Goal: Task Accomplishment & Management: Complete application form

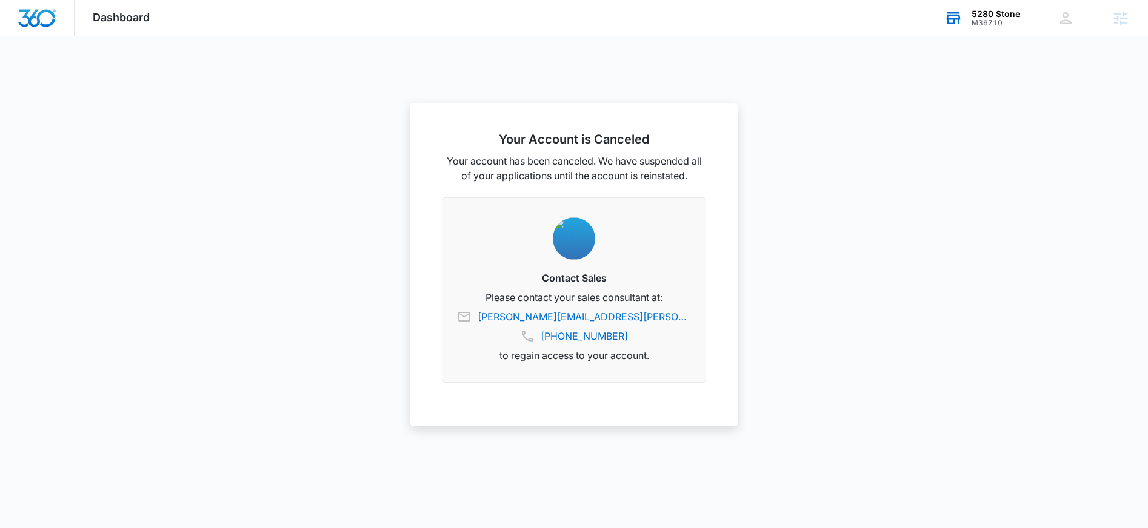
click at [979, 25] on div "M36710" at bounding box center [995, 23] width 48 height 8
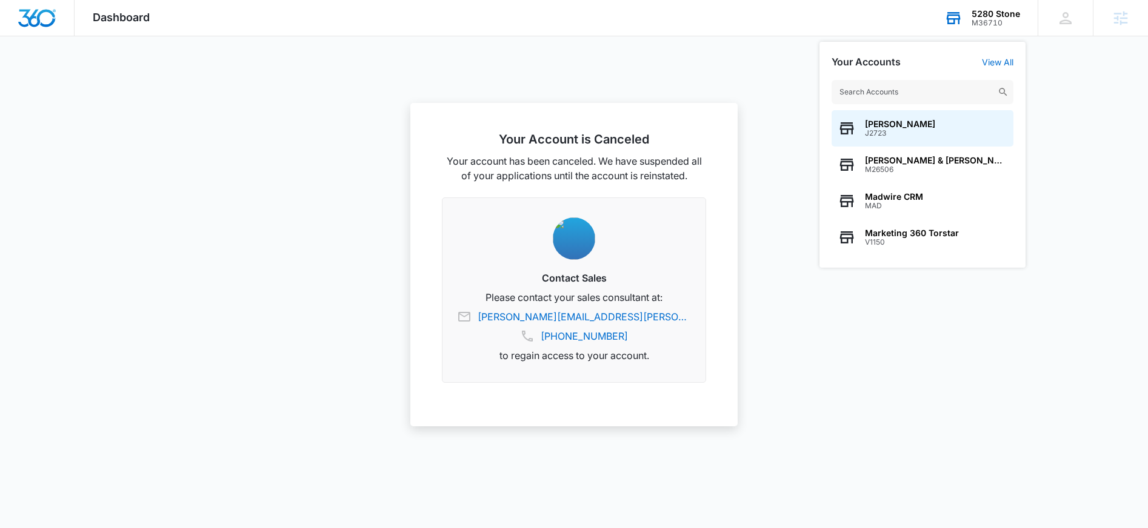
click at [934, 97] on input "text" at bounding box center [922, 92] width 182 height 24
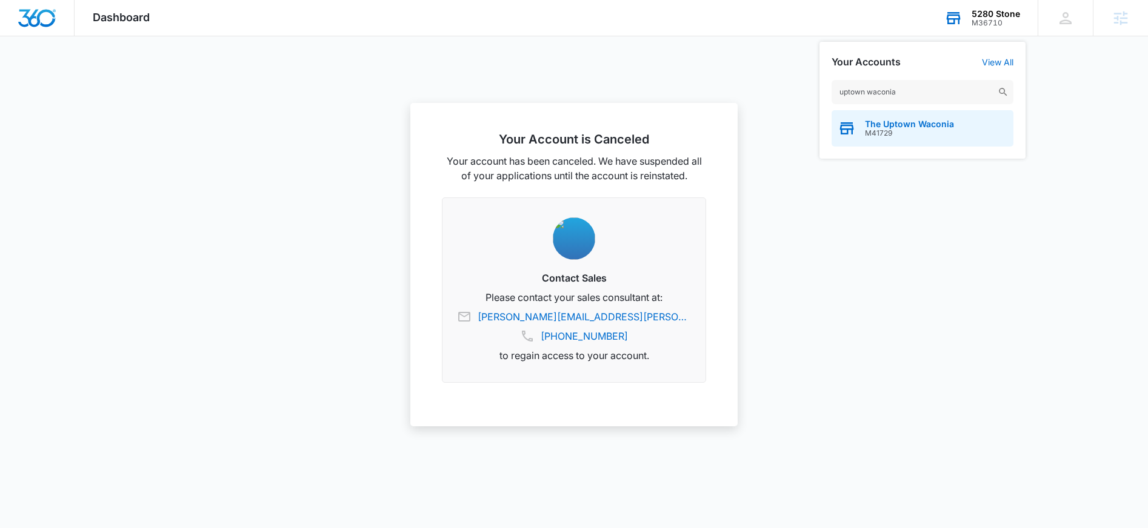
type input "uptown waconia"
click at [895, 138] on div "The Uptown Waconia M41729" at bounding box center [922, 128] width 182 height 36
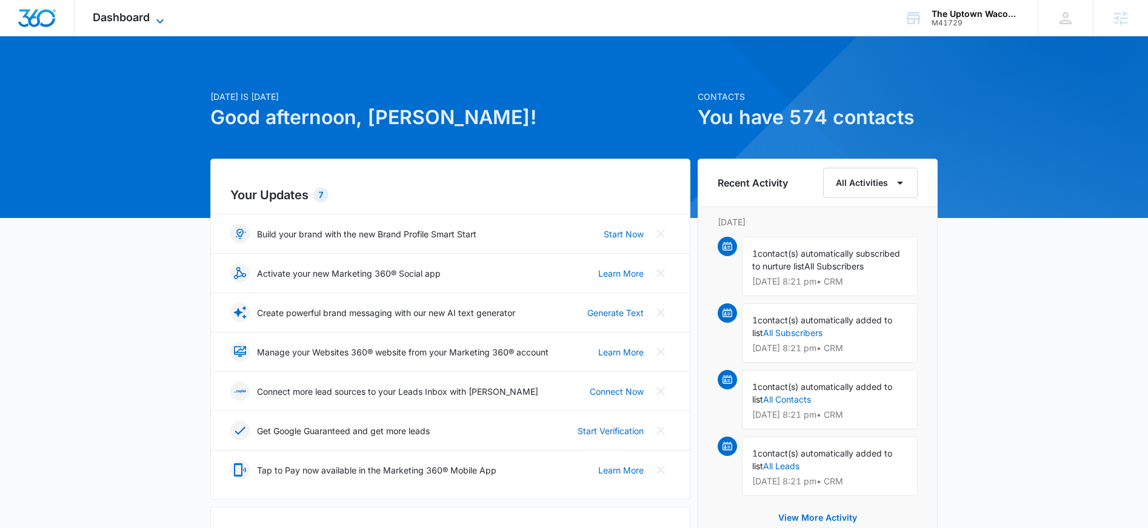
click at [130, 22] on span "Dashboard" at bounding box center [121, 17] width 57 height 13
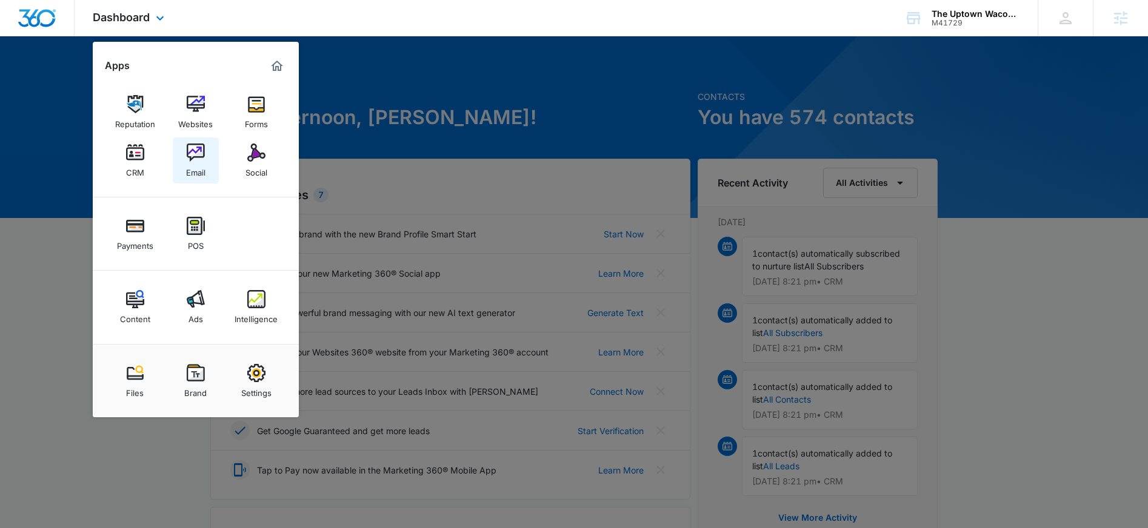
click at [189, 179] on link "Email" at bounding box center [196, 161] width 46 height 46
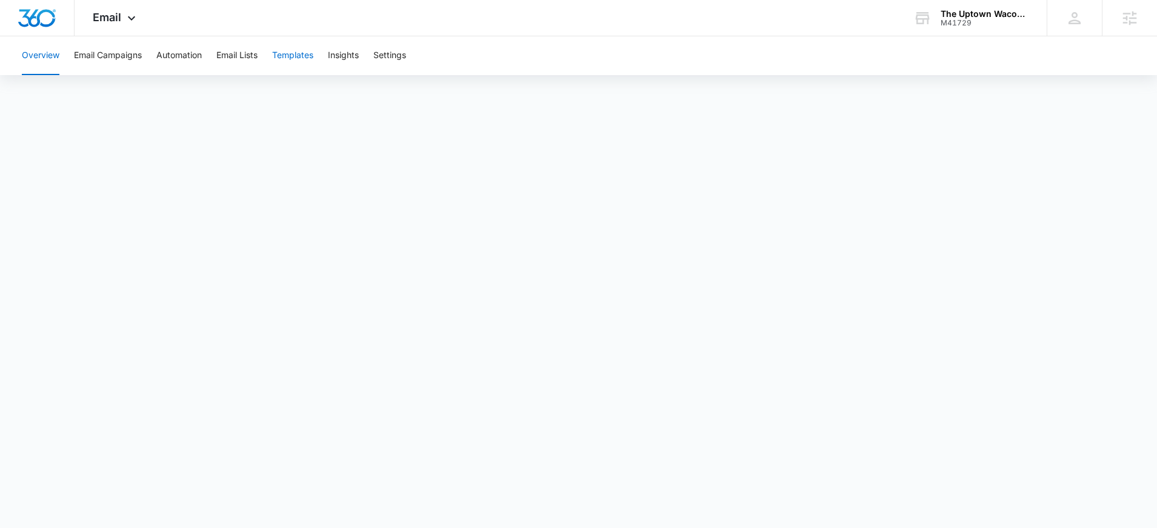
click at [288, 71] on button "Templates" at bounding box center [292, 55] width 41 height 39
click at [185, 55] on button "Automation" at bounding box center [178, 55] width 45 height 39
click at [108, 55] on button "Email Campaigns" at bounding box center [108, 55] width 68 height 39
click at [237, 55] on button "Email Lists" at bounding box center [236, 55] width 41 height 39
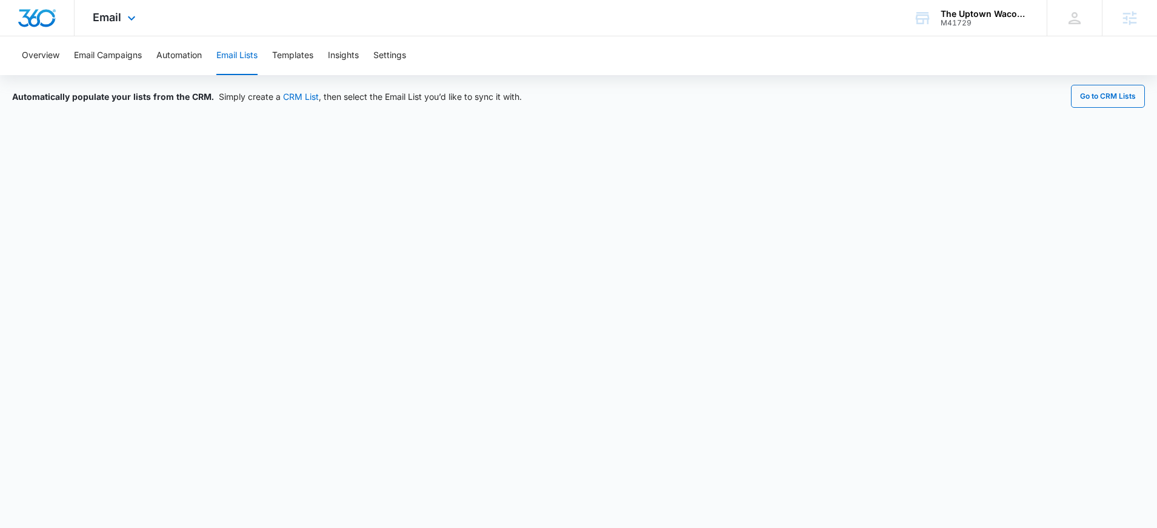
click at [115, 27] on div "Email Apps Reputation Websites Forms CRM Email Social Payments POS Content Ads …" at bounding box center [116, 18] width 82 height 36
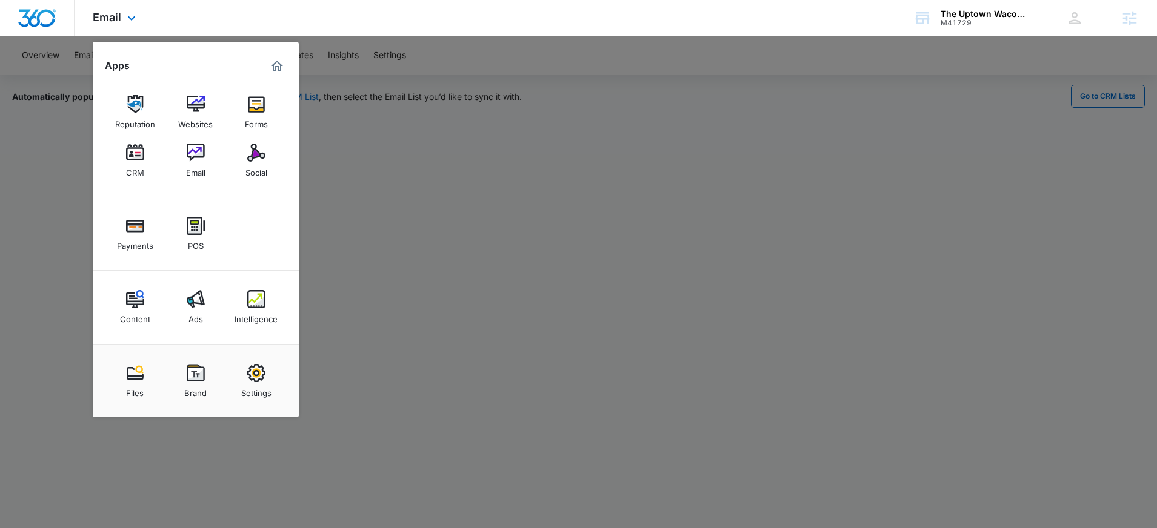
click at [278, 63] on img "Marketing 360® Dashboard" at bounding box center [277, 66] width 15 height 15
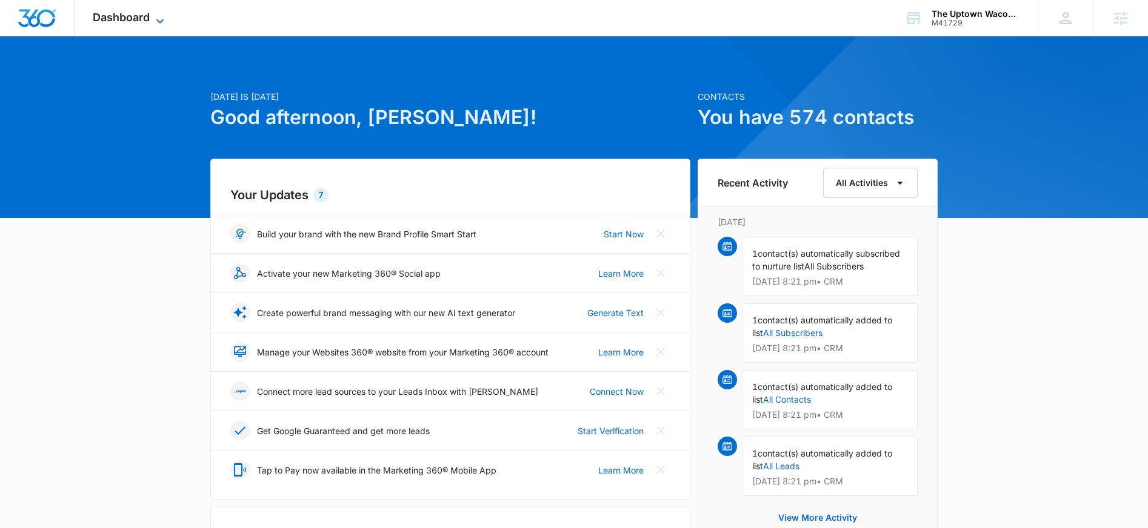
click at [102, 22] on span "Dashboard" at bounding box center [121, 17] width 57 height 13
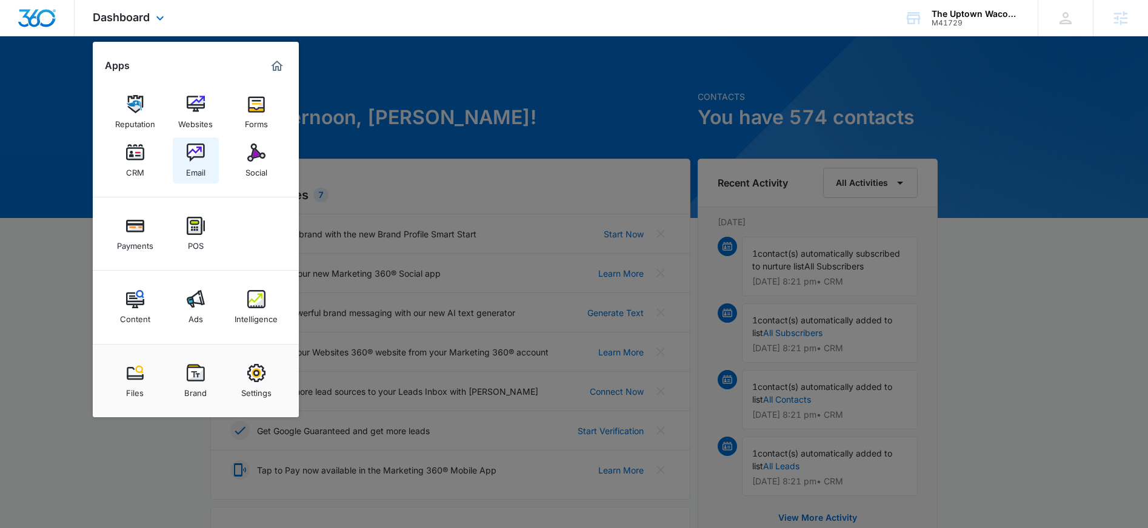
click at [210, 171] on link "Email" at bounding box center [196, 161] width 46 height 46
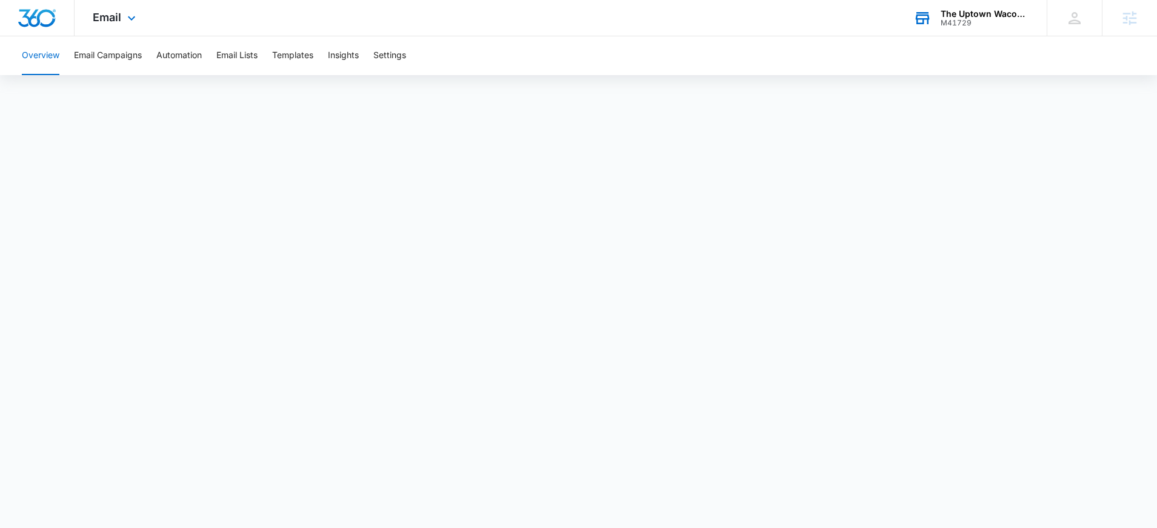
click at [957, 19] on div "M41729" at bounding box center [984, 23] width 88 height 8
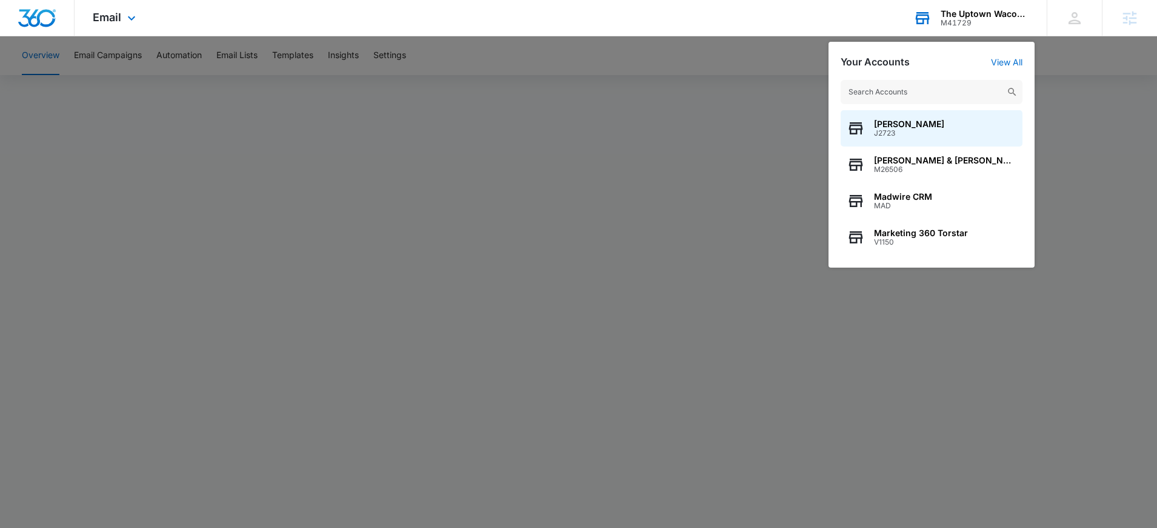
click at [924, 85] on input "text" at bounding box center [931, 92] width 182 height 24
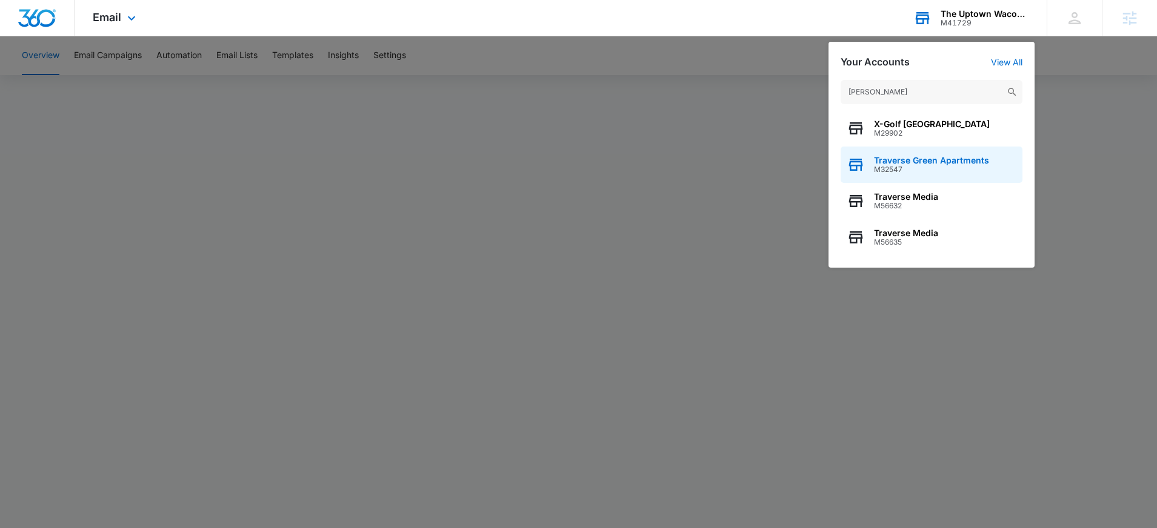
type input "traver"
click at [966, 167] on span "M32547" at bounding box center [931, 169] width 115 height 8
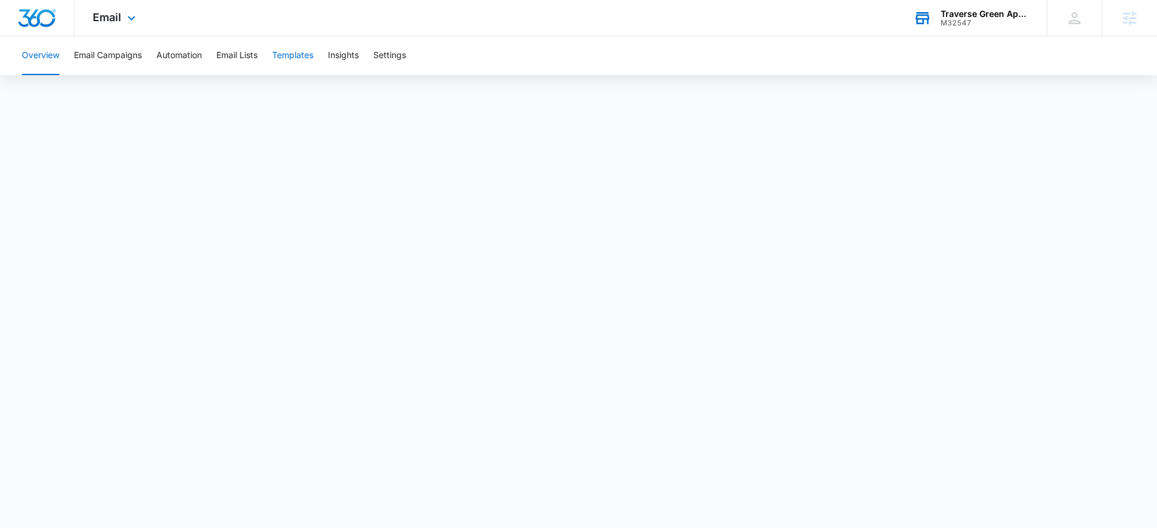
click at [302, 49] on button "Templates" at bounding box center [292, 55] width 41 height 39
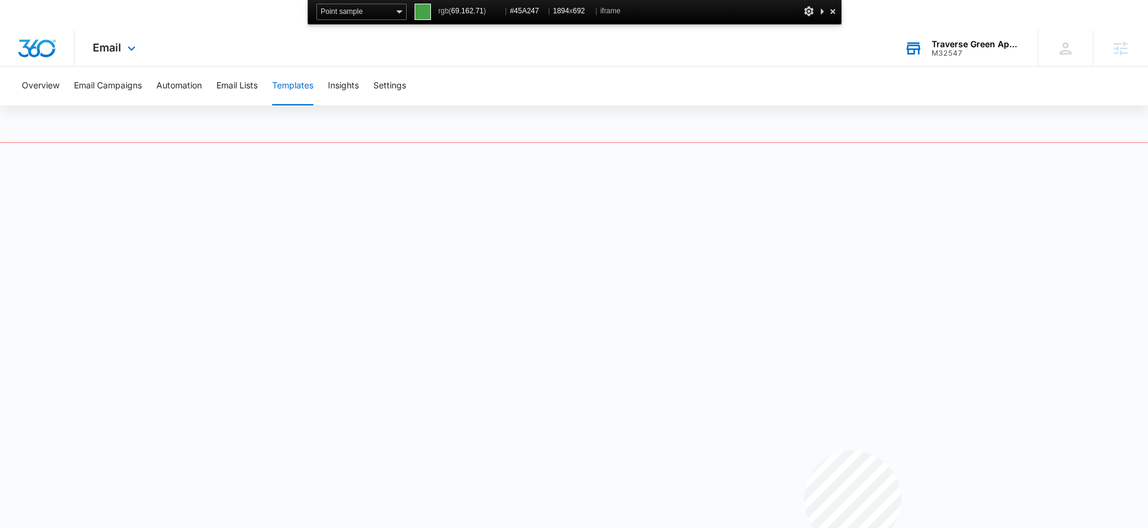
click at [804, 451] on div at bounding box center [574, 352] width 1148 height 419
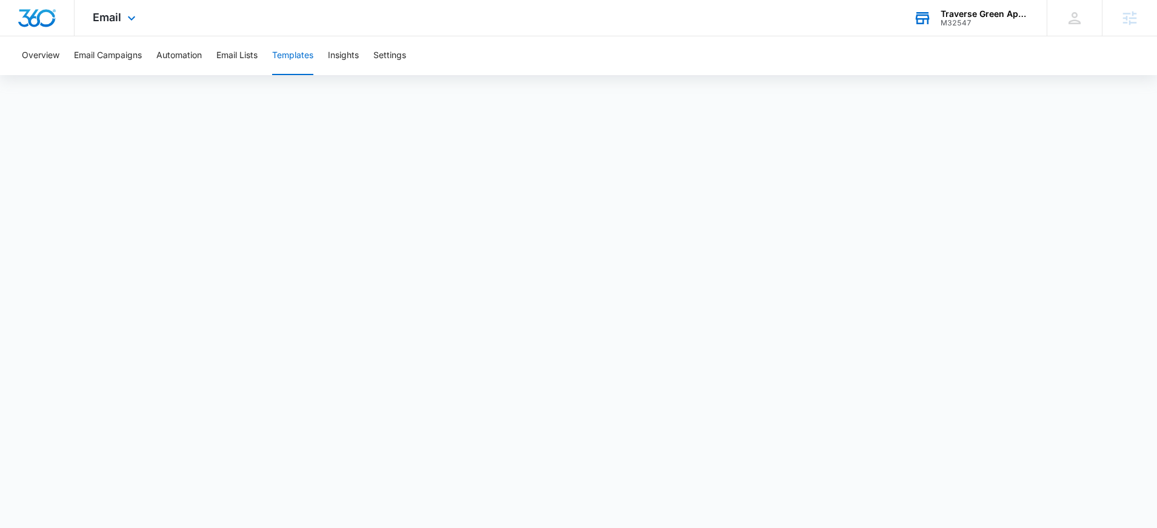
click at [288, 57] on button "Templates" at bounding box center [292, 55] width 41 height 39
click at [289, 57] on button "Templates" at bounding box center [292, 55] width 41 height 39
click at [293, 57] on button "Templates" at bounding box center [292, 55] width 41 height 39
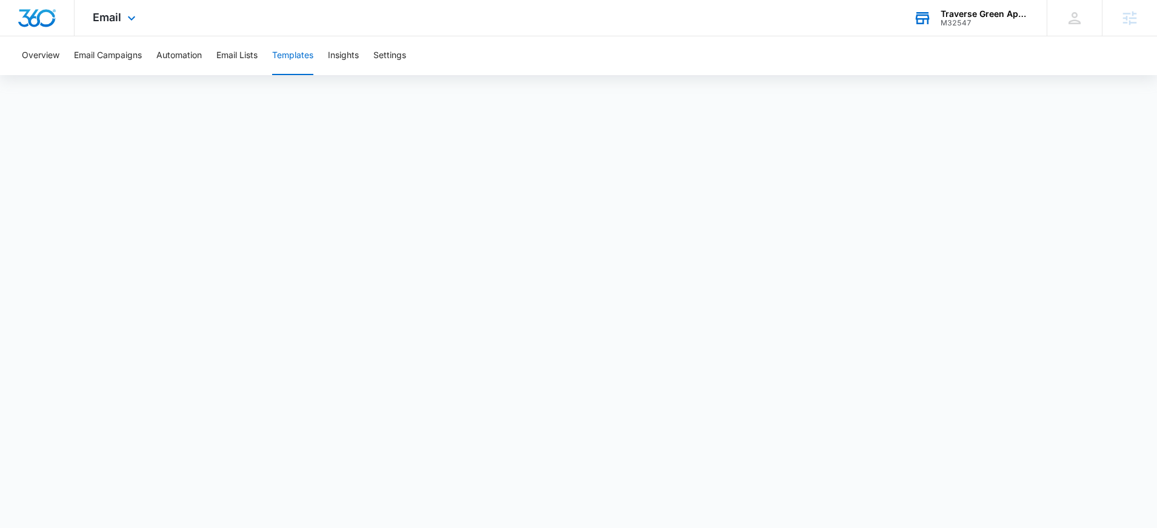
click at [293, 57] on button "Templates" at bounding box center [292, 55] width 41 height 39
click at [292, 57] on button "Templates" at bounding box center [292, 55] width 41 height 39
click at [291, 56] on button "Templates" at bounding box center [292, 55] width 41 height 39
click at [245, 65] on button "Email Lists" at bounding box center [236, 55] width 41 height 39
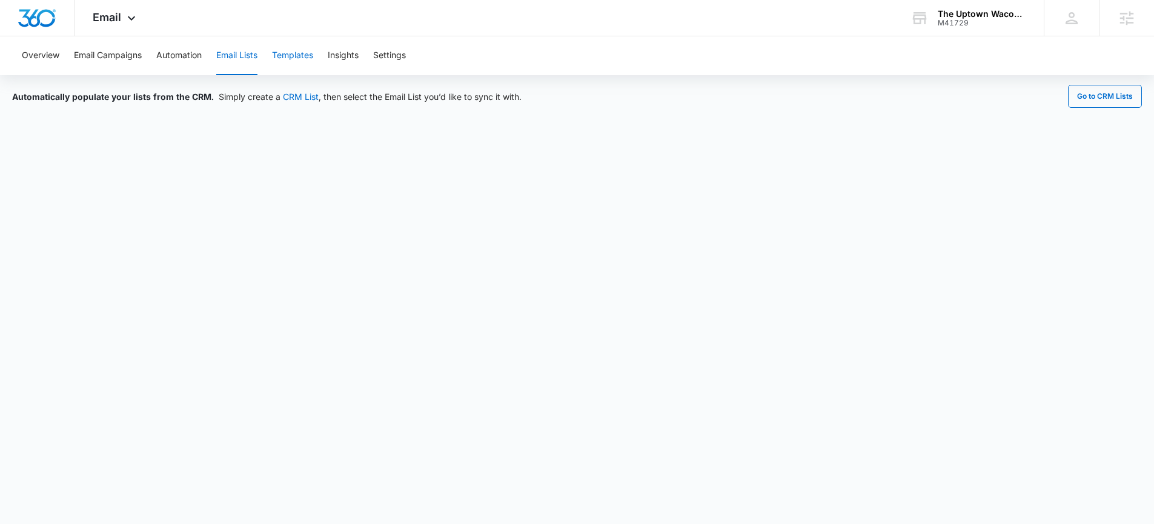
click at [299, 62] on button "Templates" at bounding box center [292, 55] width 41 height 39
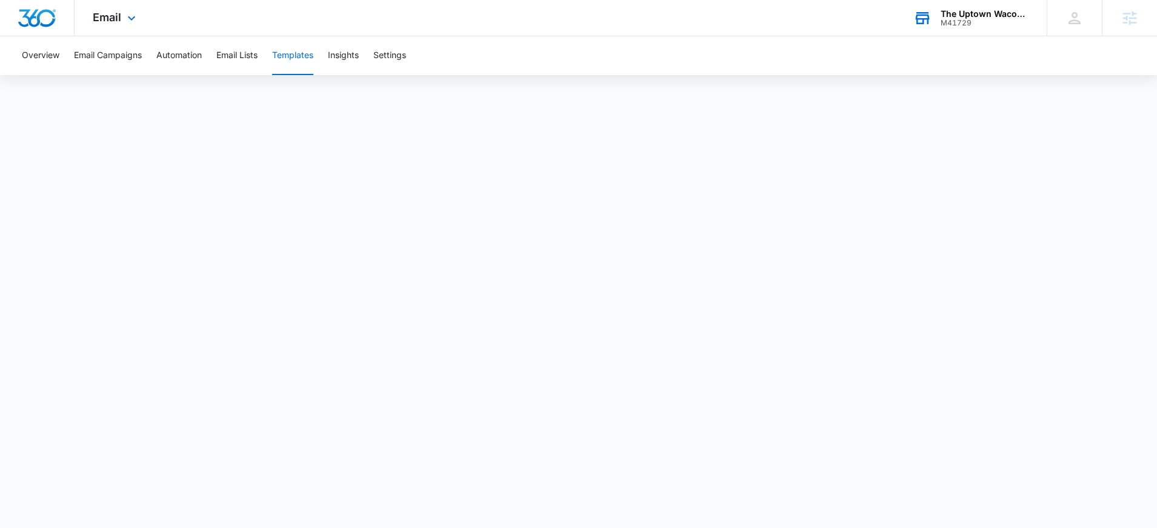
click at [995, 13] on div "The Uptown Waconia" at bounding box center [984, 14] width 88 height 10
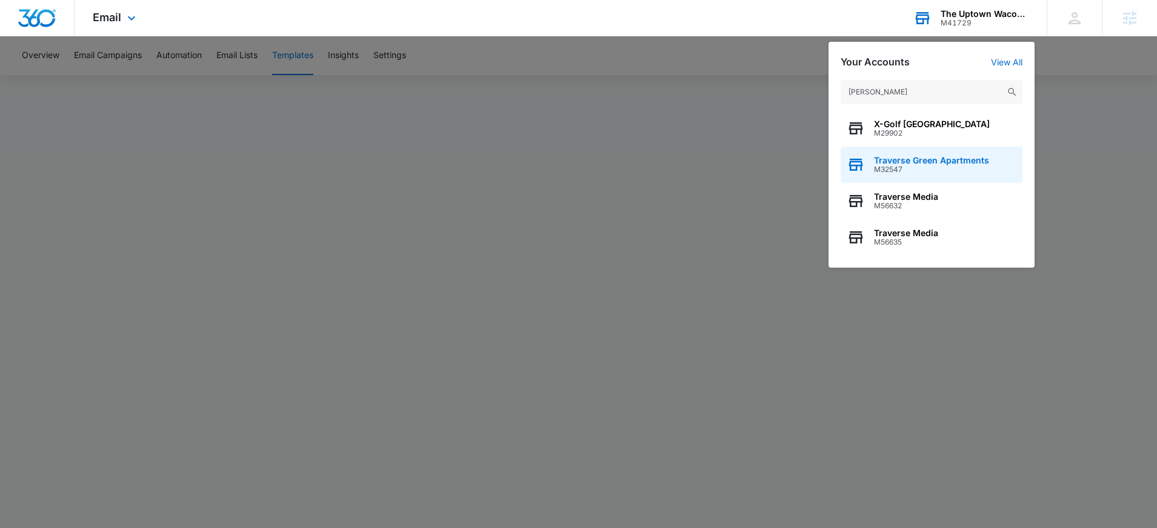
type input "traver"
click at [967, 171] on span "M32547" at bounding box center [931, 169] width 115 height 8
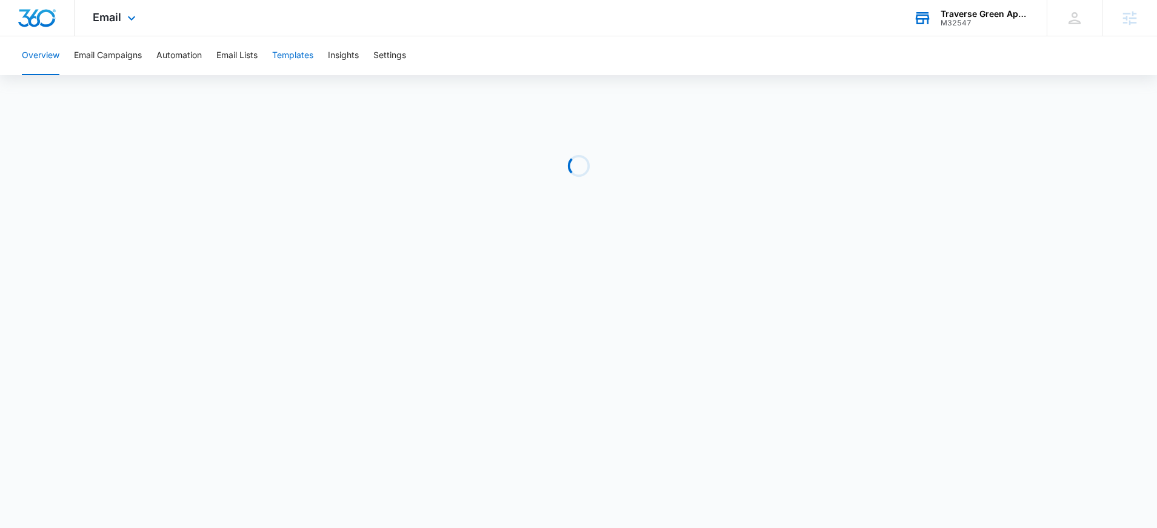
click at [299, 55] on button "Templates" at bounding box center [292, 55] width 41 height 39
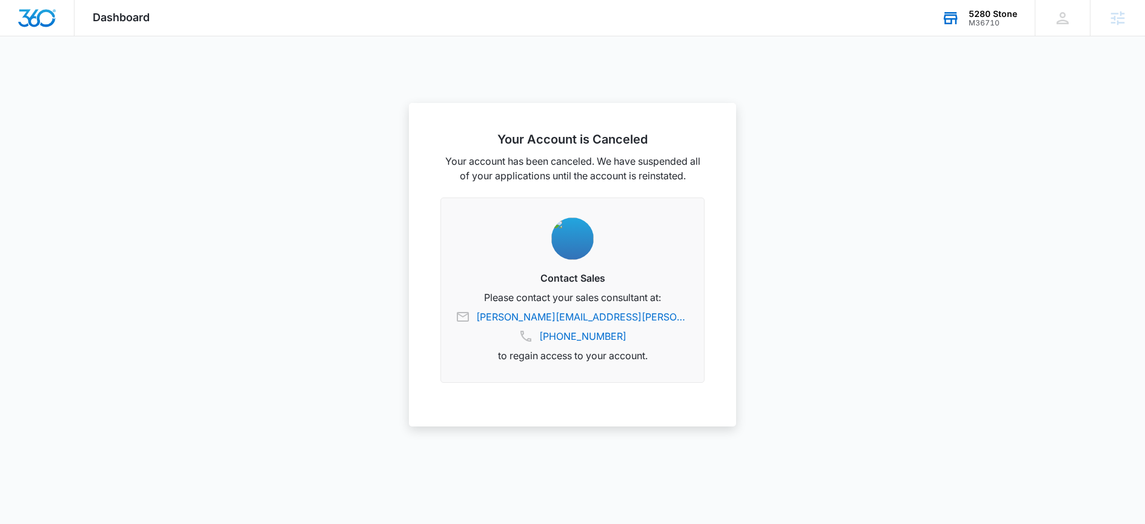
click at [972, 10] on div "5280 Stone" at bounding box center [993, 14] width 48 height 10
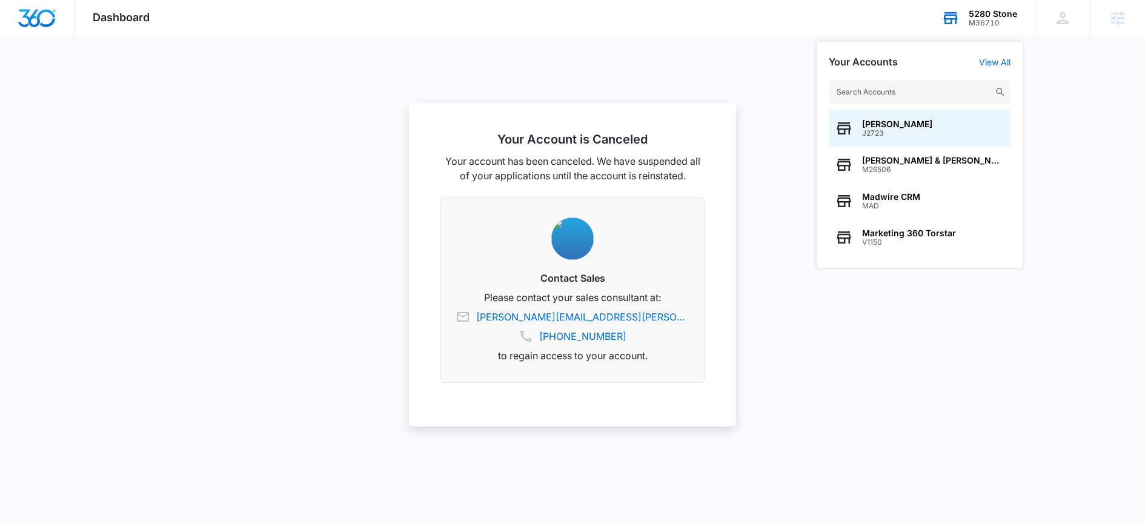
click at [917, 101] on input "text" at bounding box center [920, 92] width 182 height 24
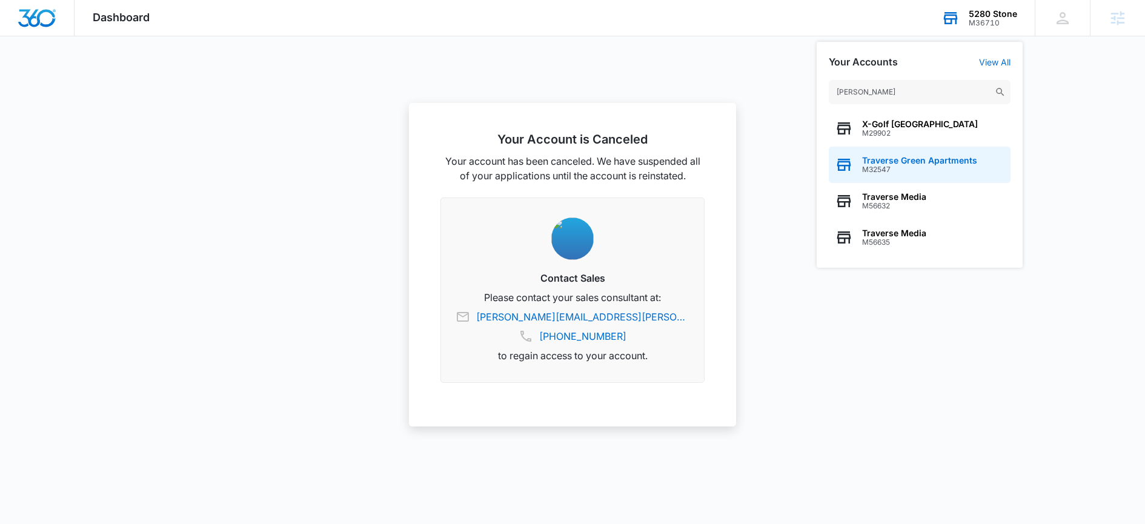
type input "traver"
click at [909, 159] on span "Traverse Green Apartments" at bounding box center [919, 161] width 115 height 10
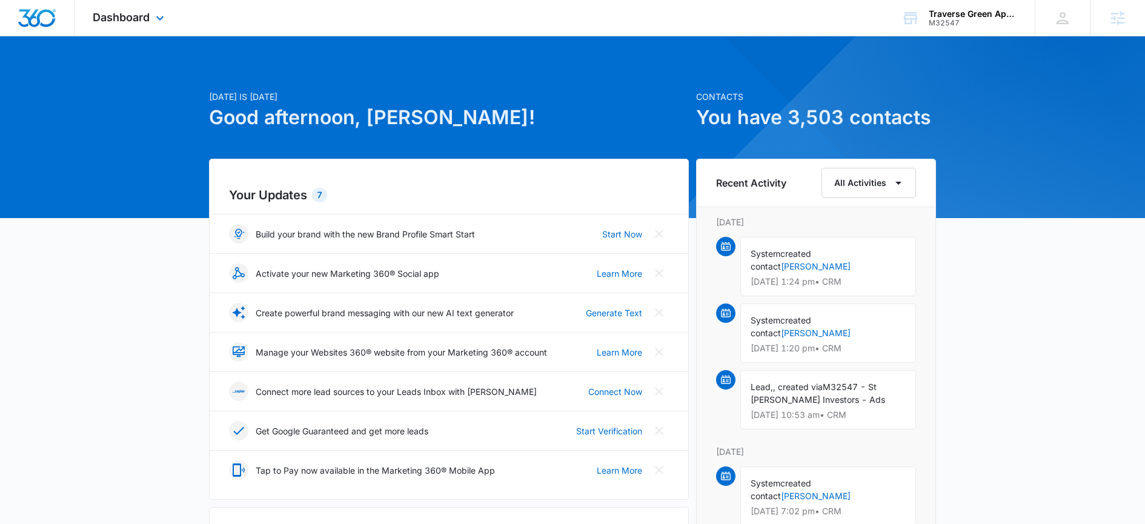
click at [161, 29] on div "Dashboard Apps Reputation Websites Forms CRM Email Social Shop Payments POS Con…" at bounding box center [130, 18] width 111 height 36
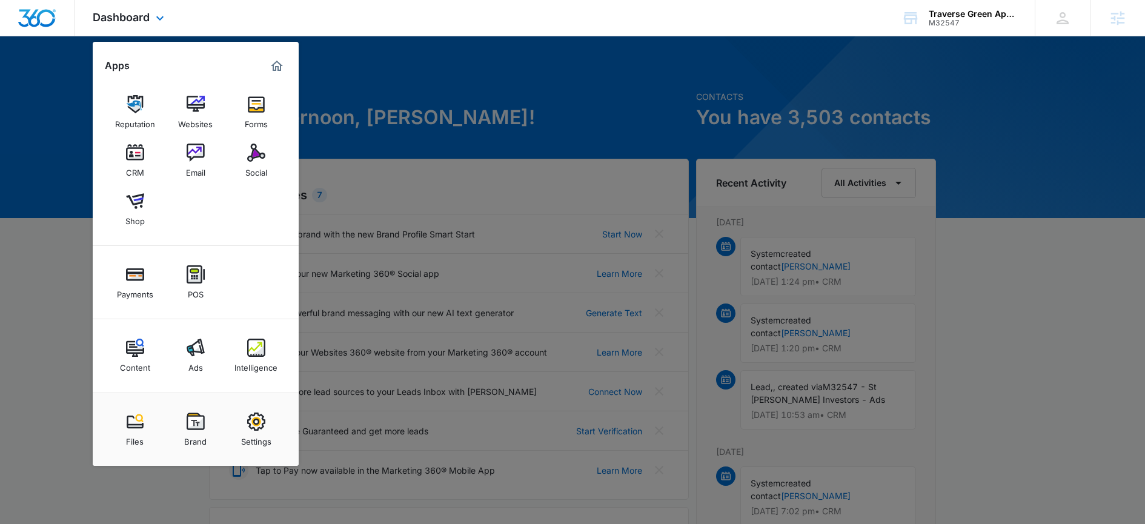
click at [220, 116] on div "Reputation Websites Forms CRM Email Social Shop" at bounding box center [196, 161] width 206 height 170
click at [207, 119] on div "Websites" at bounding box center [195, 121] width 35 height 16
click at [247, 113] on img at bounding box center [256, 104] width 18 height 18
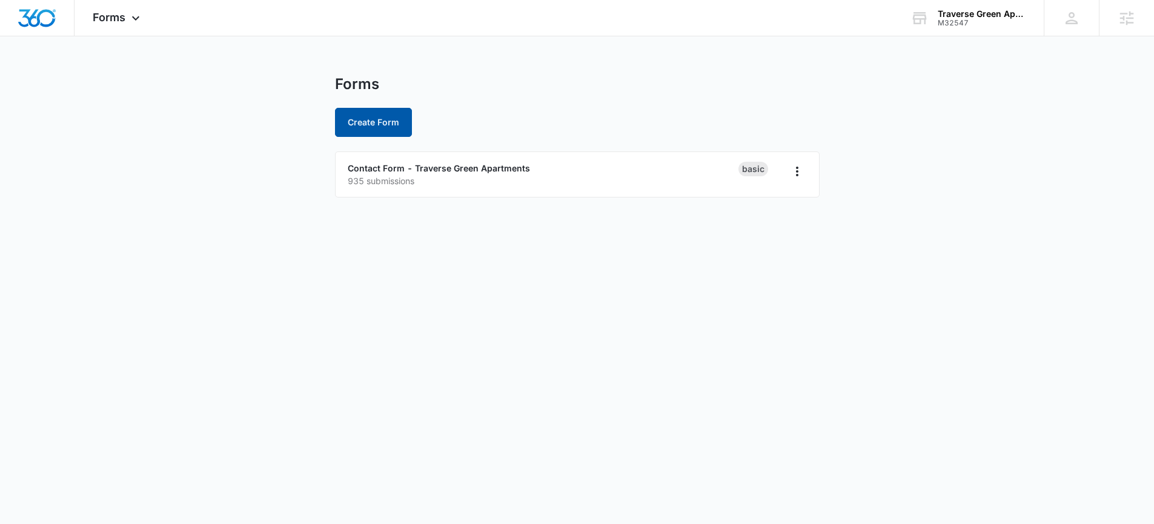
click at [373, 133] on button "Create Form" at bounding box center [373, 122] width 77 height 29
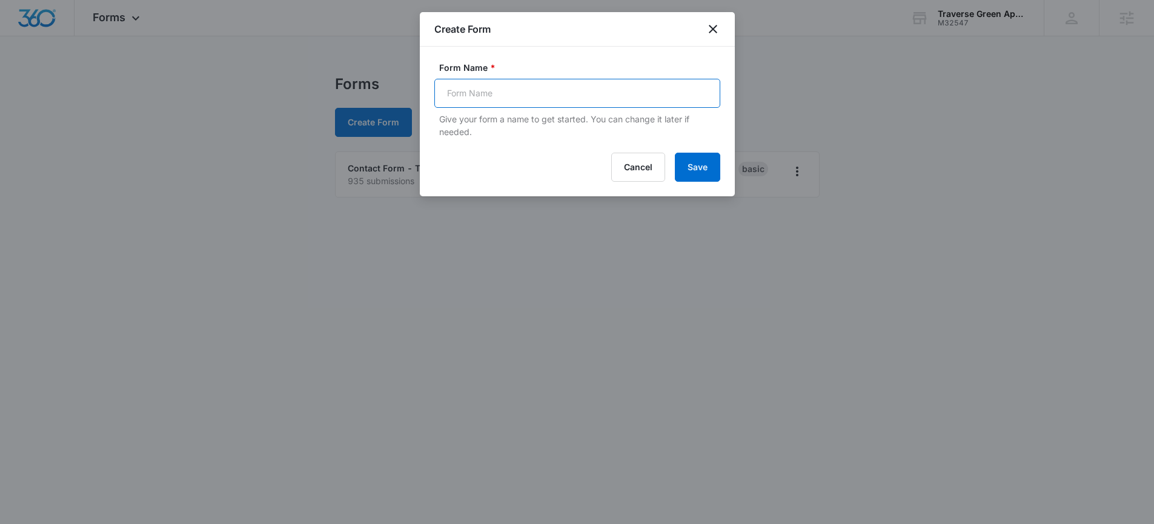
click at [468, 90] on input "Form Name *" at bounding box center [577, 93] width 286 height 29
type input "Feedback"
click at [683, 160] on button "Save" at bounding box center [697, 167] width 45 height 29
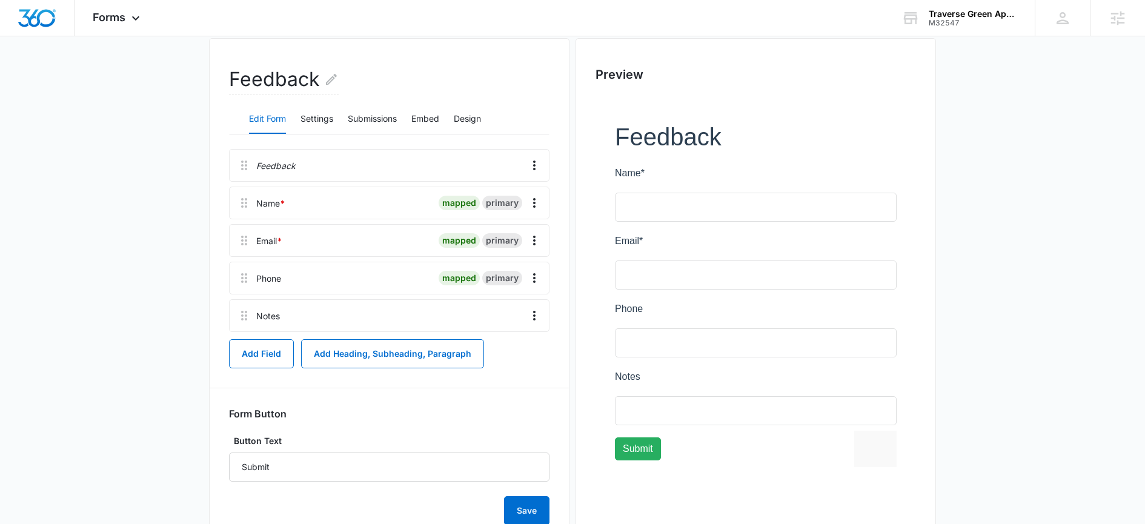
scroll to position [85, 0]
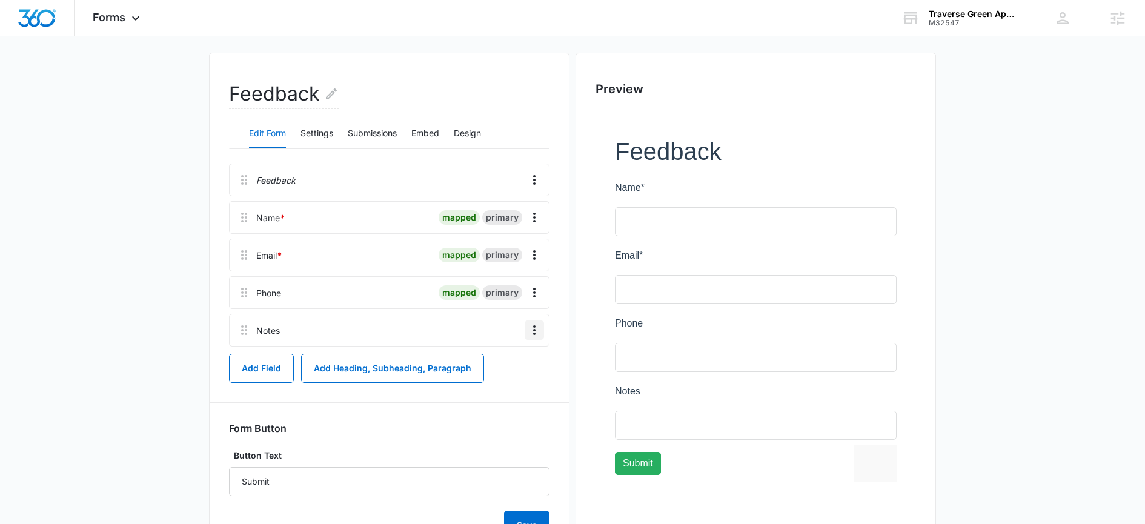
click at [536, 336] on icon "Overflow Menu" at bounding box center [534, 330] width 15 height 15
click at [508, 360] on div "Edit" at bounding box center [501, 364] width 25 height 8
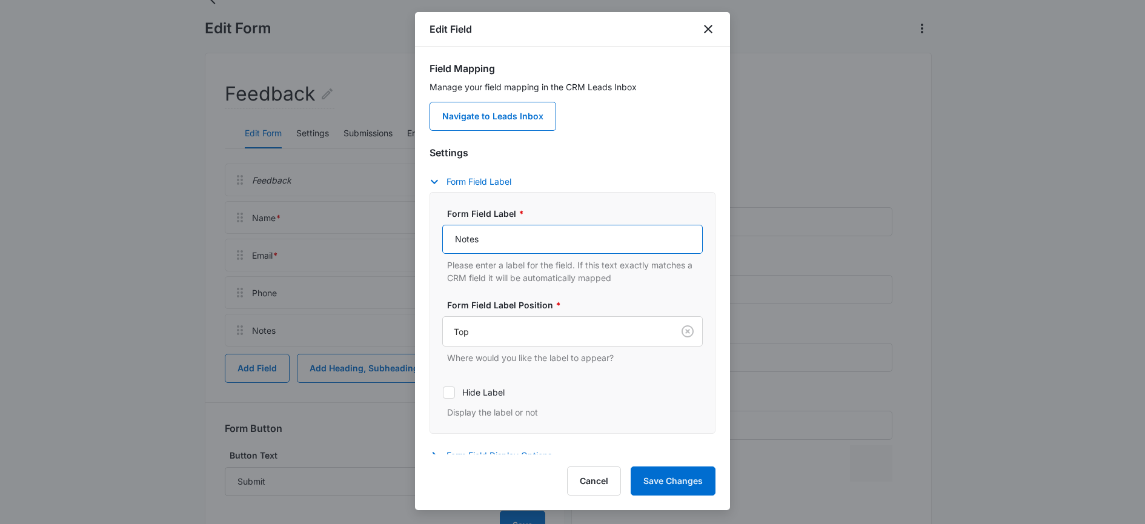
click at [515, 241] on input "Notes" at bounding box center [572, 239] width 261 height 29
type input "Please provide your feedback below:"
click at [683, 478] on button "Save Changes" at bounding box center [673, 481] width 85 height 29
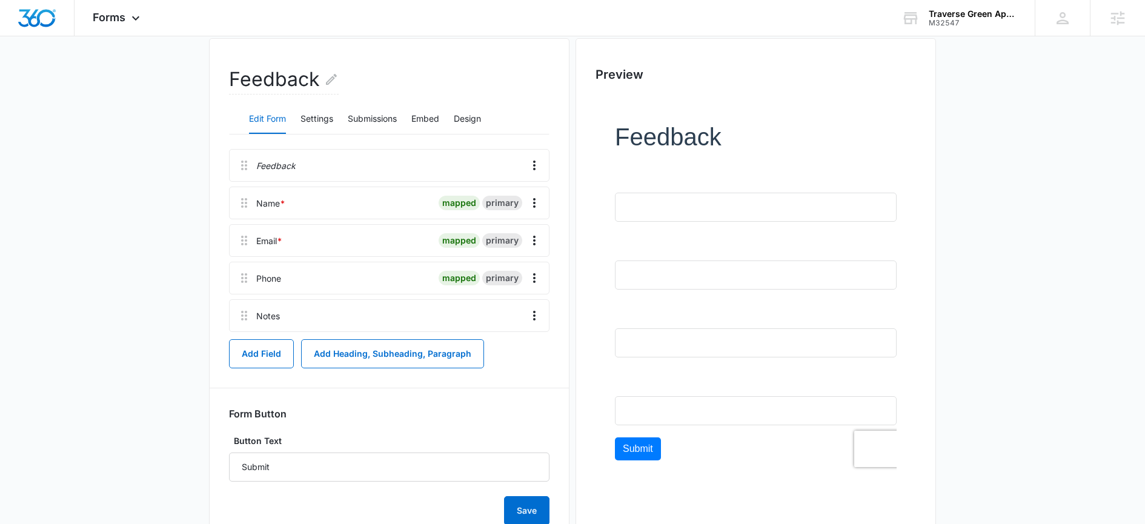
scroll to position [101, 0]
click at [539, 321] on icon "Overflow Menu" at bounding box center [534, 315] width 15 height 15
click at [508, 340] on button "Edit" at bounding box center [508, 349] width 69 height 18
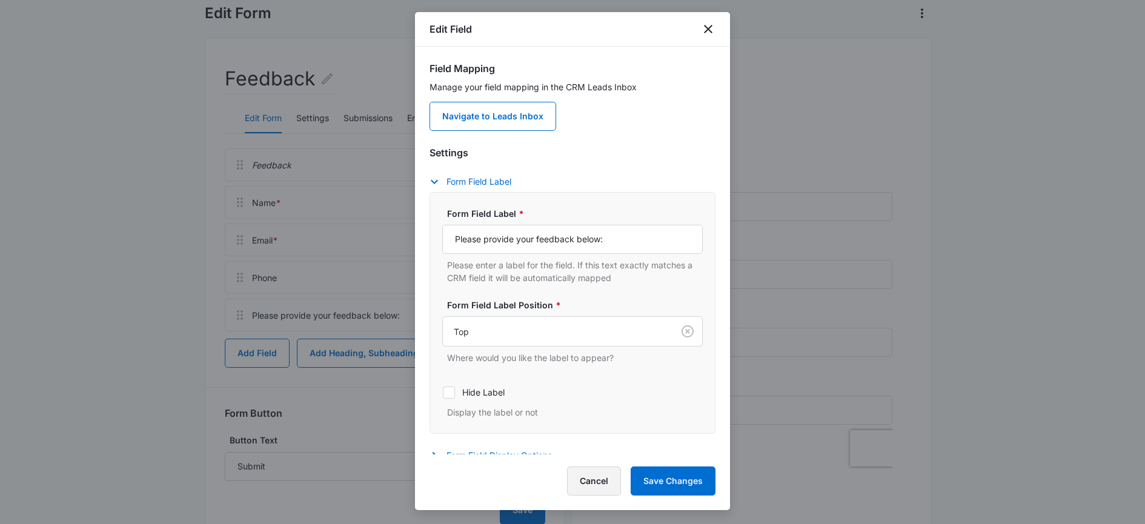
click at [607, 477] on button "Cancel" at bounding box center [594, 481] width 54 height 29
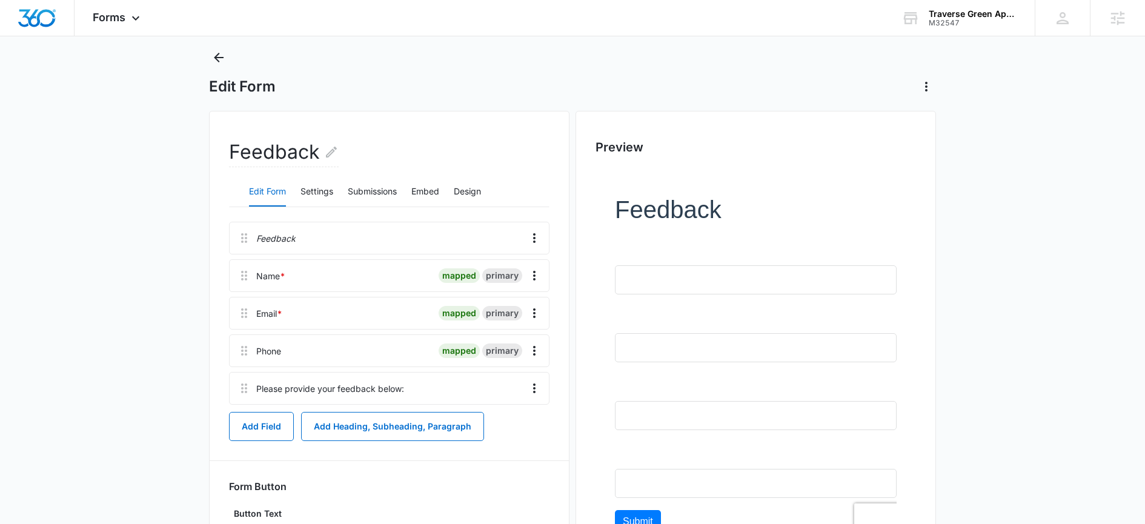
scroll to position [32, 0]
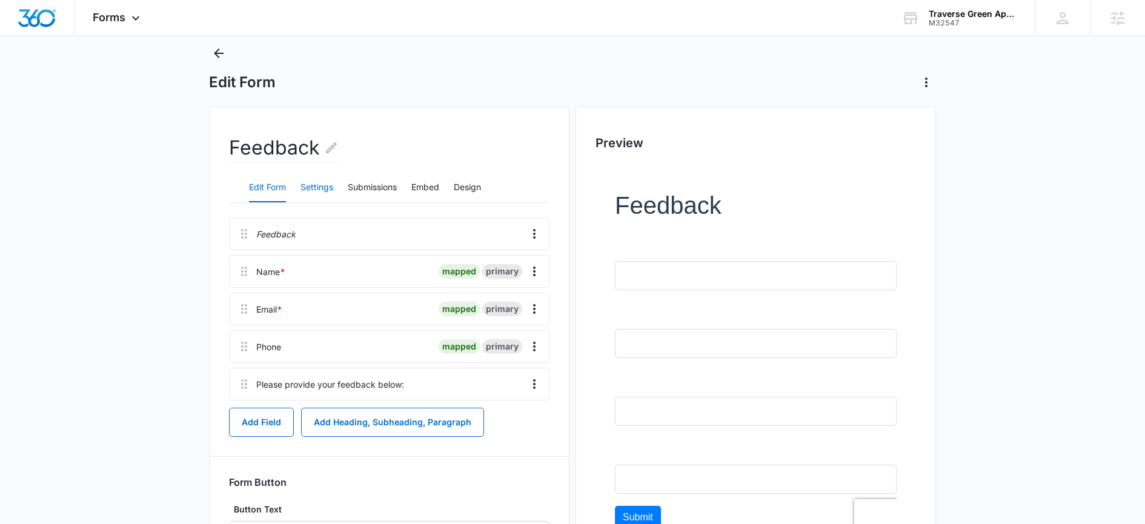
click at [316, 192] on button "Settings" at bounding box center [317, 187] width 33 height 29
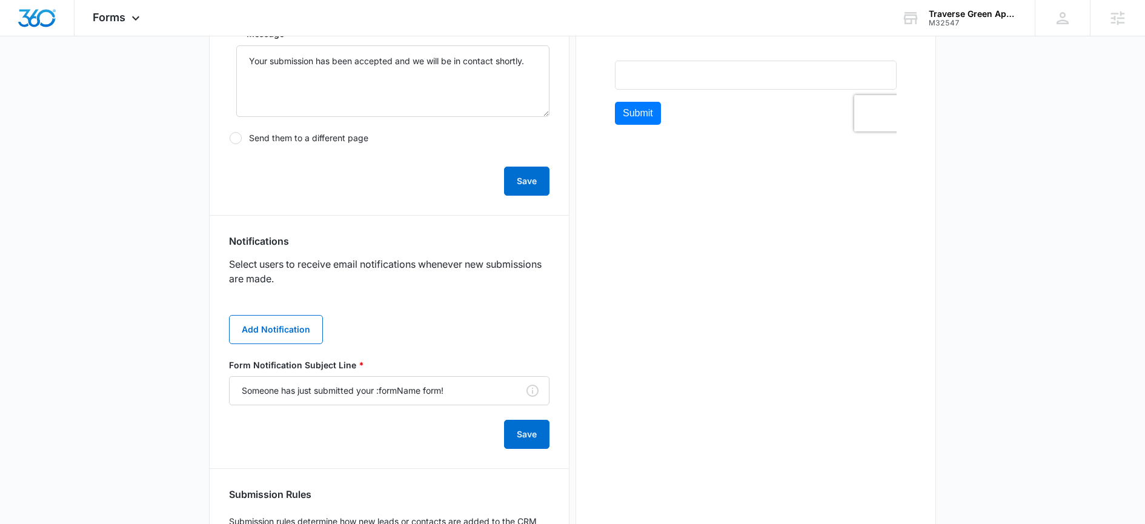
scroll to position [496, 0]
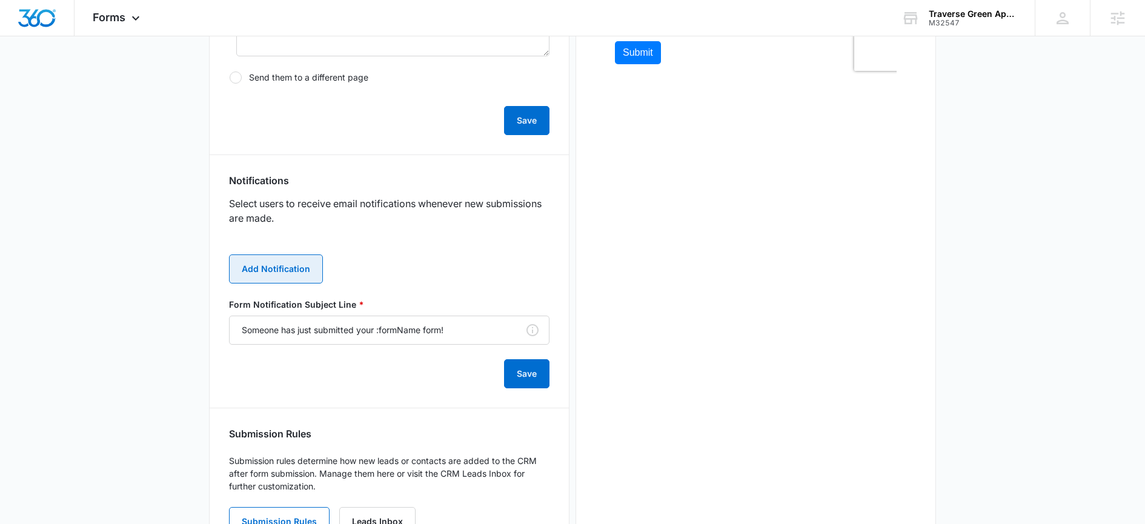
click at [287, 269] on button "Add Notification" at bounding box center [276, 268] width 94 height 29
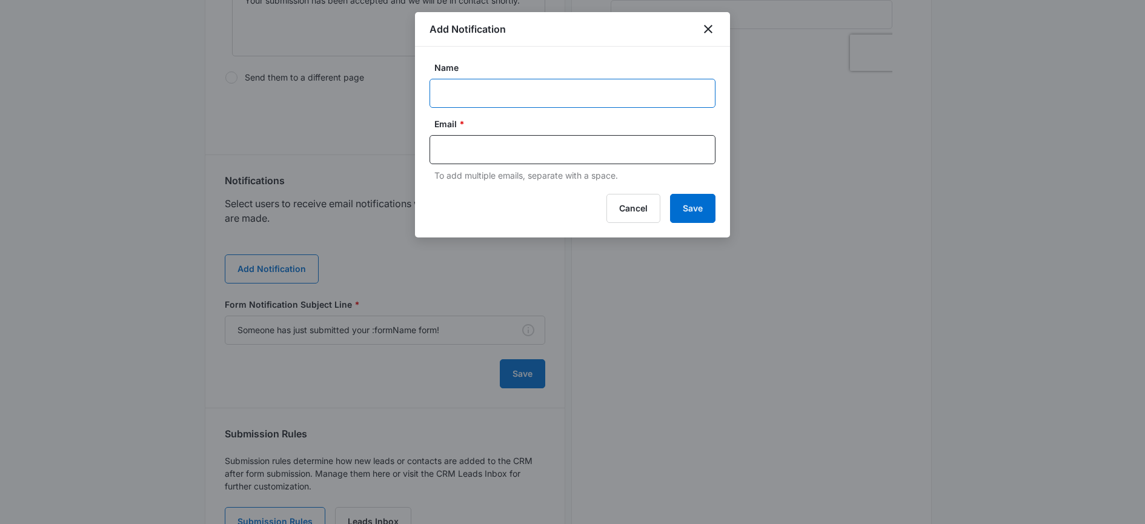
click at [459, 98] on input "Name" at bounding box center [573, 93] width 286 height 29
type input "m"
click at [482, 92] on input "Name" at bounding box center [573, 93] width 286 height 29
click at [471, 93] on input "Name" at bounding box center [573, 93] width 286 height 29
click at [473, 87] on input "Name" at bounding box center [573, 93] width 286 height 29
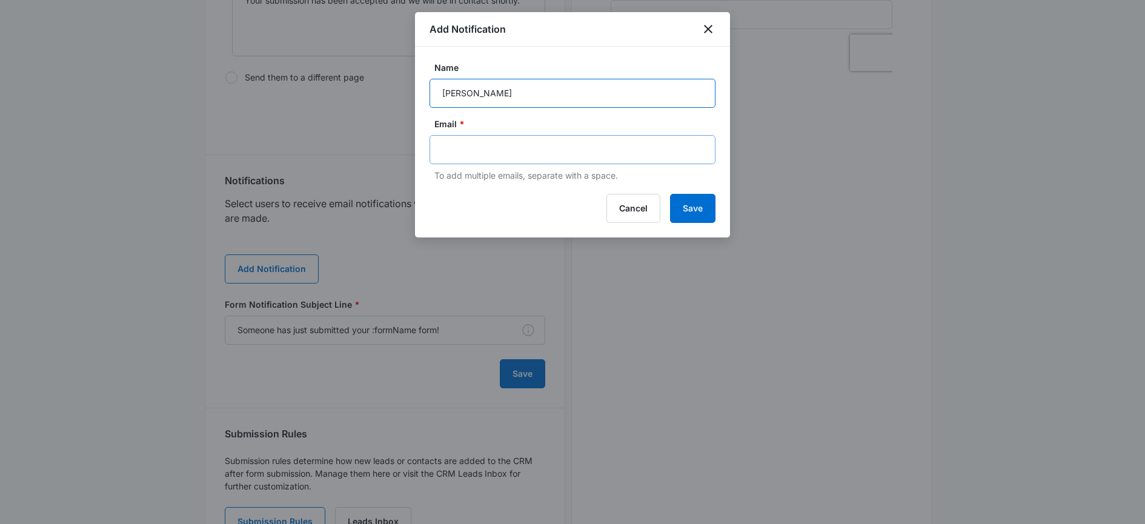
type input "Megan"
click at [474, 141] on input "text" at bounding box center [573, 150] width 263 height 18
paste input "piotrmeg@gmail.com"
type input "piotrmeg@gmail.com"
click at [683, 214] on button "Save" at bounding box center [692, 208] width 45 height 29
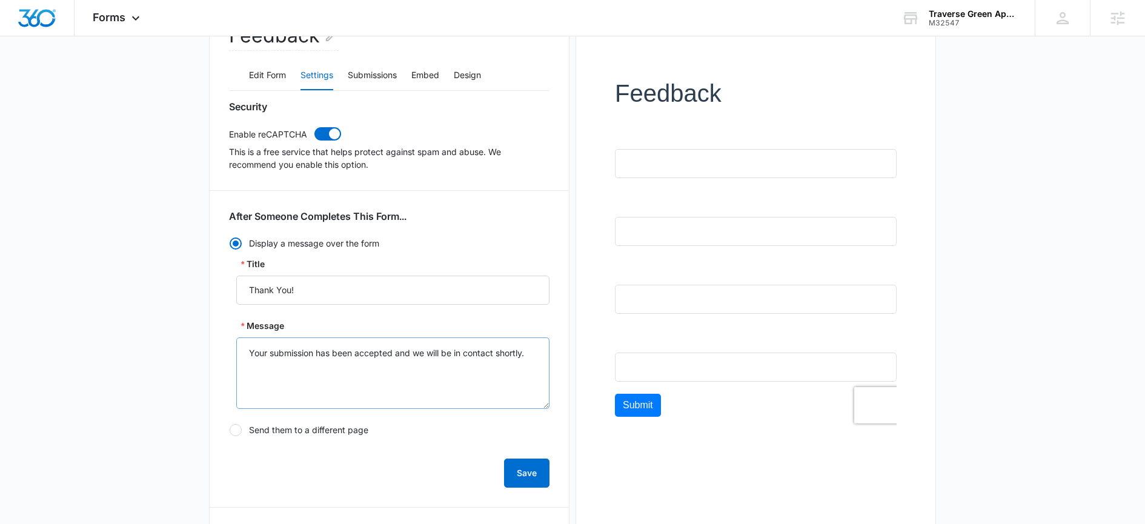
scroll to position [122, 0]
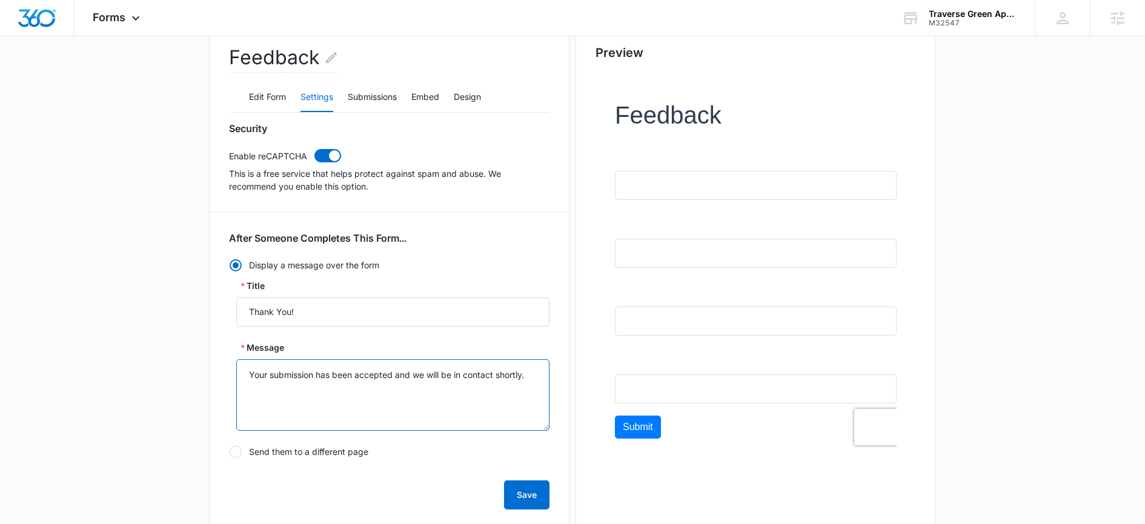
click at [297, 377] on textarea "Your submission has been accepted and we will be in contact shortly." at bounding box center [392, 394] width 313 height 71
click at [374, 377] on textarea "Your feedback has been accepted and we will be in contact shortly." at bounding box center [392, 394] width 313 height 71
type textarea "Your feedback has been submitted and we will be in contact shortly."
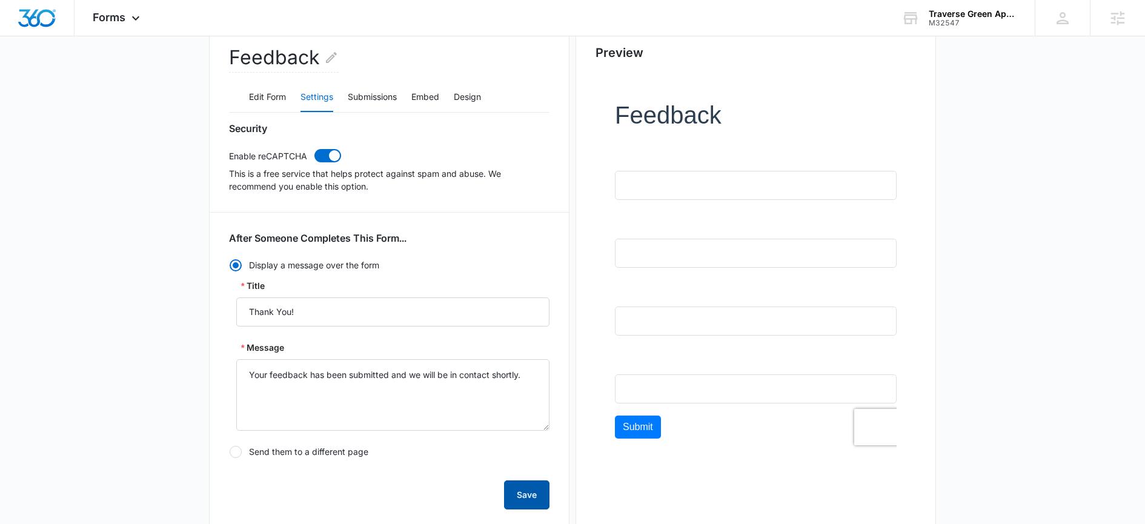
click at [534, 490] on button "Save" at bounding box center [526, 494] width 45 height 29
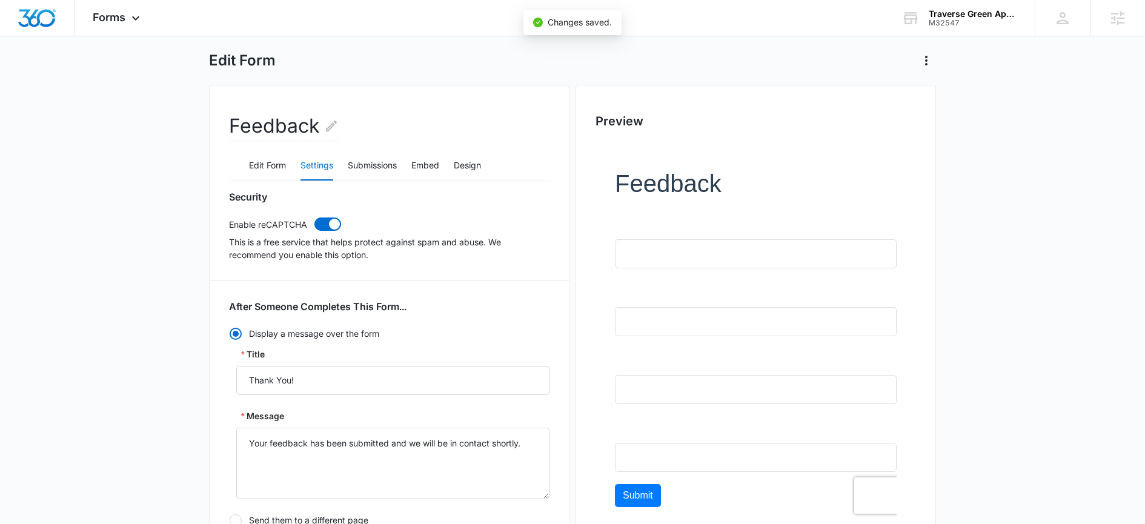
scroll to position [52, 0]
click at [381, 179] on button "Submissions" at bounding box center [372, 167] width 49 height 29
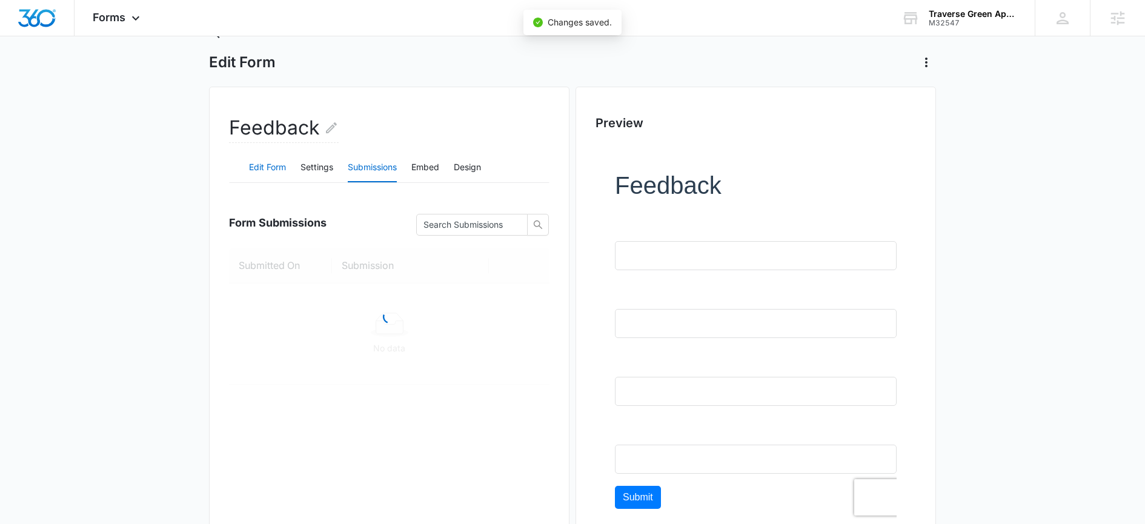
click at [271, 172] on button "Edit Form" at bounding box center [267, 167] width 37 height 29
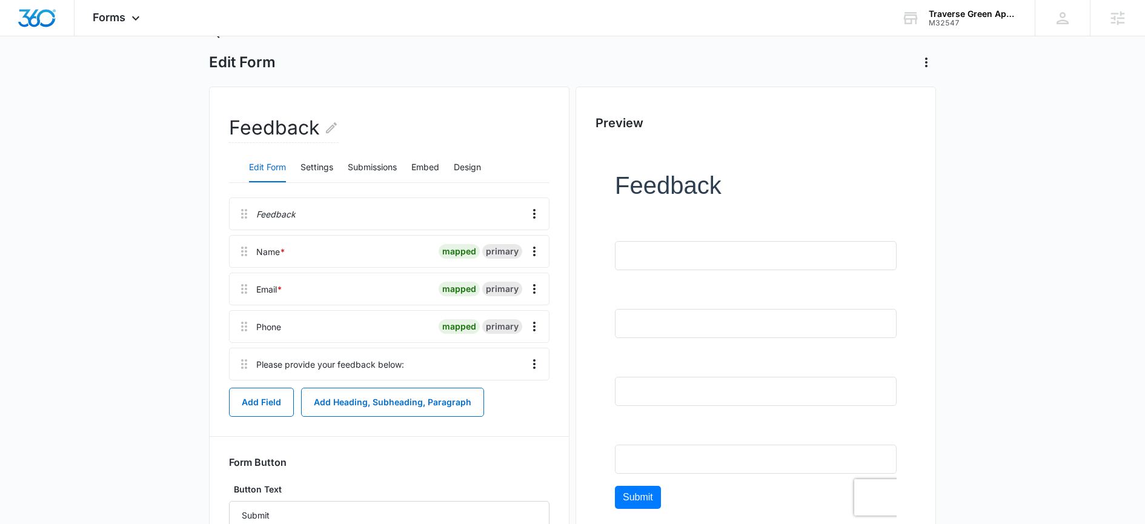
scroll to position [73, 0]
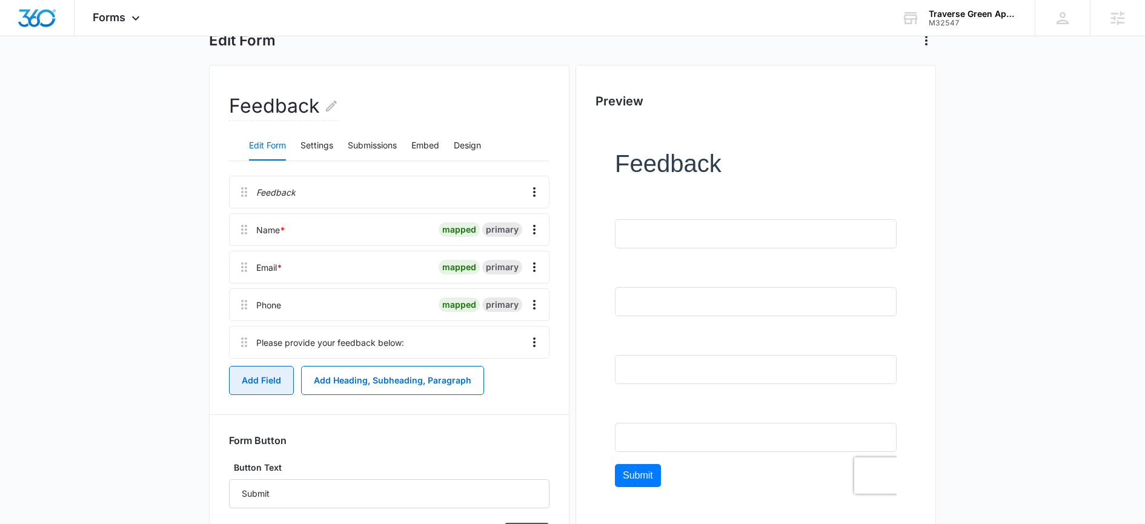
click at [265, 384] on button "Add Field" at bounding box center [261, 380] width 65 height 29
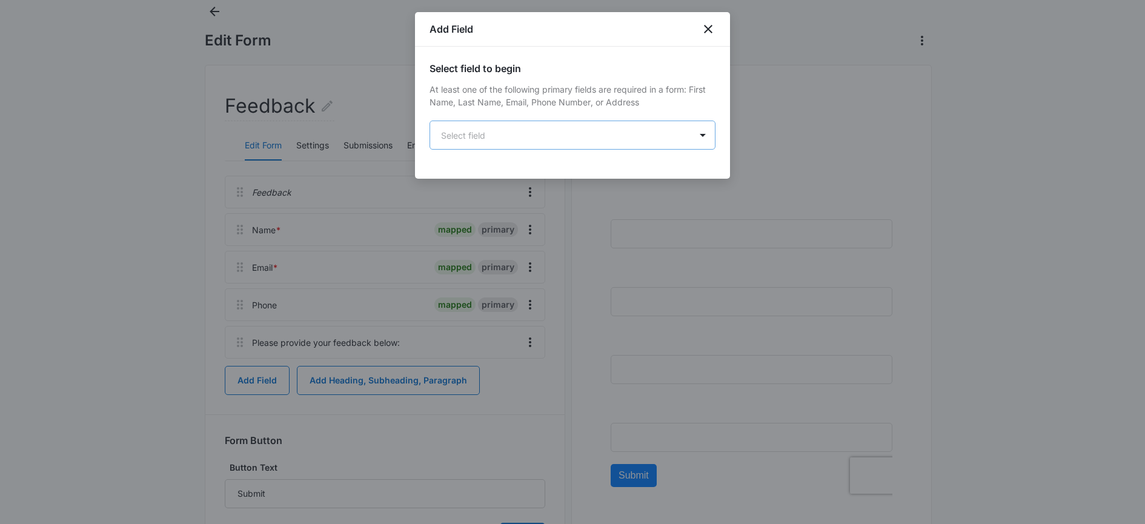
click at [513, 145] on body "Forms Apps Reputation Websites Forms CRM Email Social Shop Payments POS Content…" at bounding box center [572, 262] width 1145 height 670
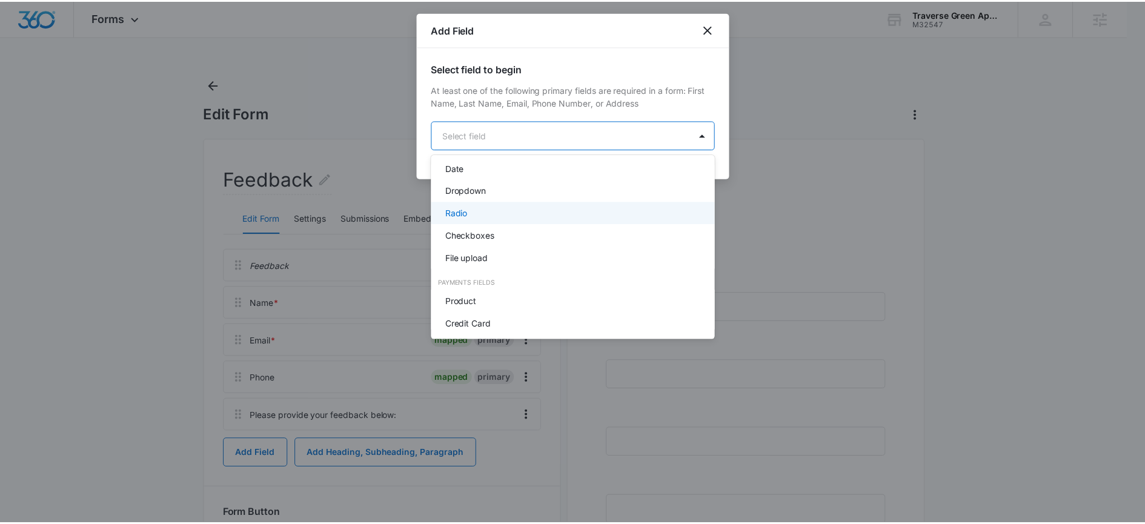
scroll to position [307, 0]
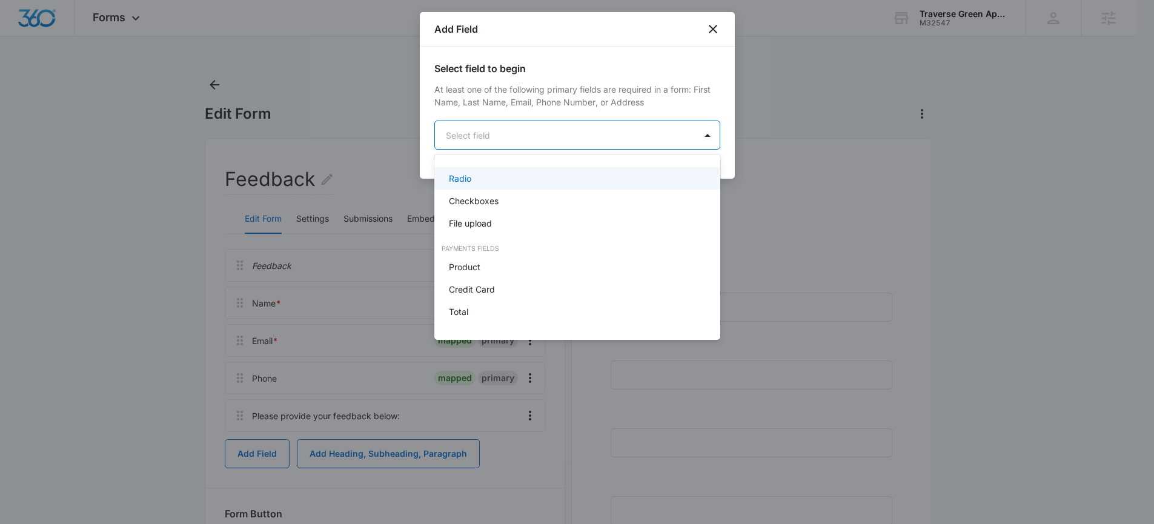
click at [491, 182] on div "Radio" at bounding box center [576, 178] width 254 height 13
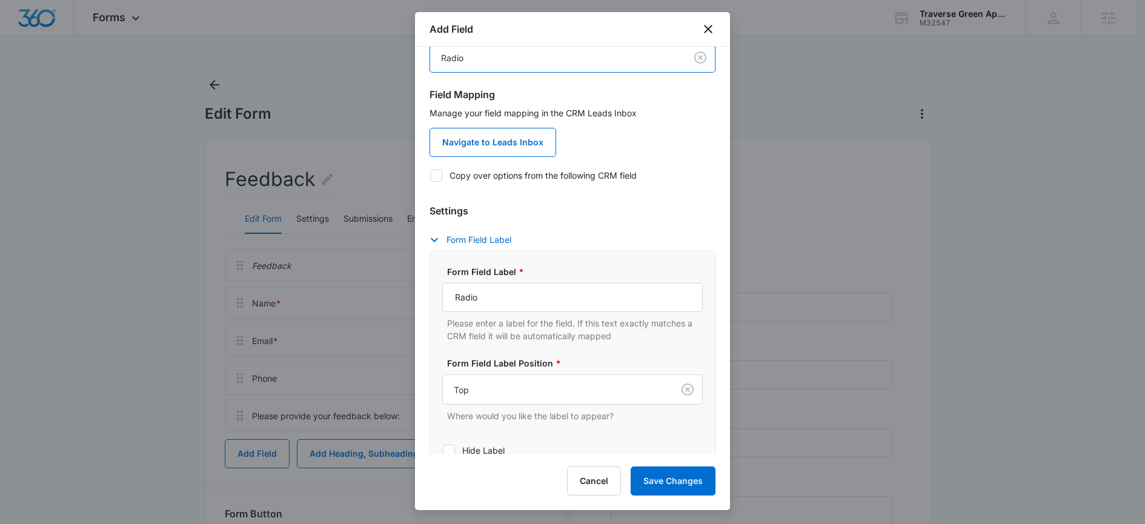
scroll to position [90, 0]
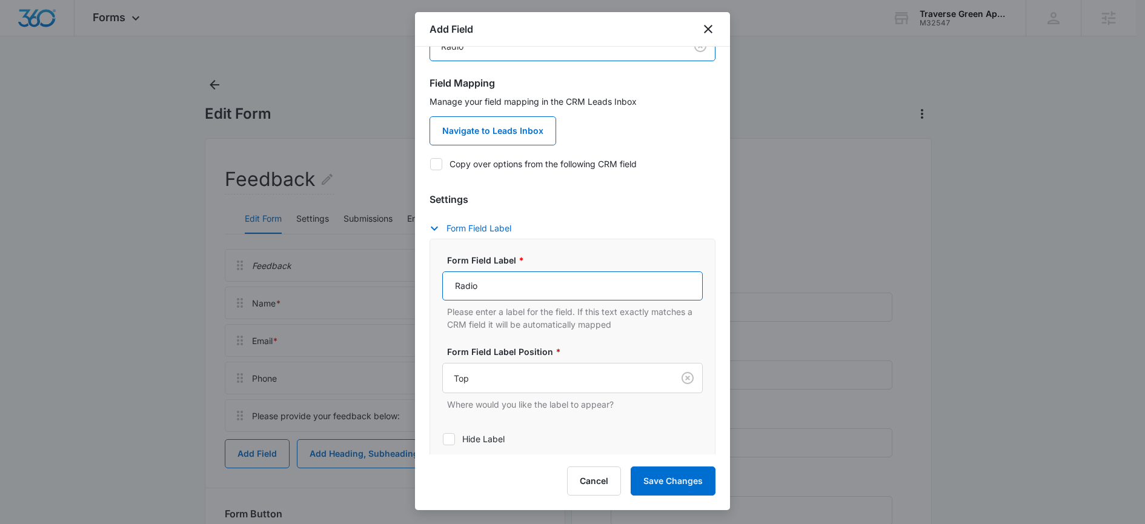
click at [541, 284] on input "Radio" at bounding box center [572, 285] width 261 height 29
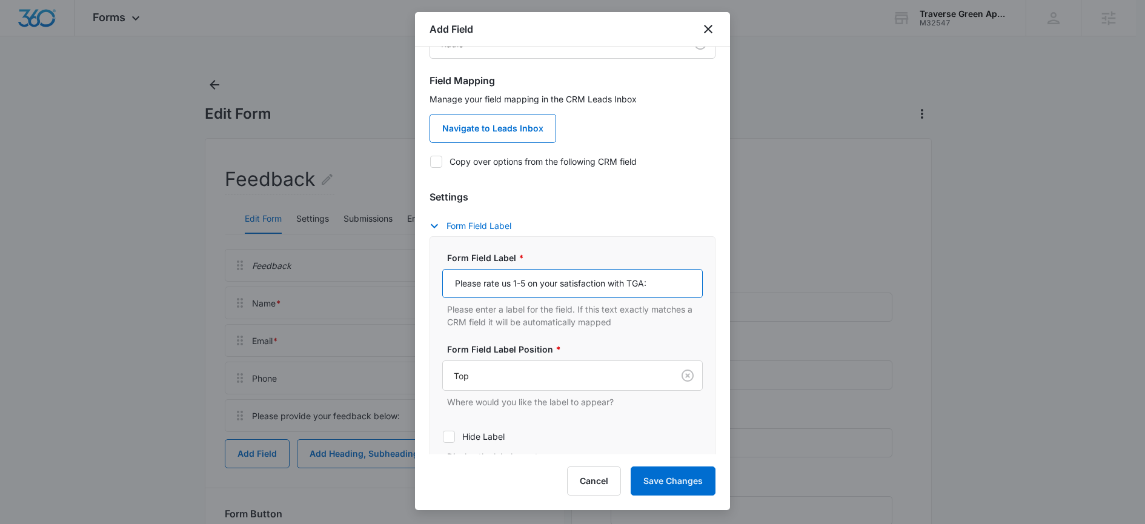
drag, startPoint x: 665, startPoint y: 291, endPoint x: 610, endPoint y: 293, distance: 55.2
click at [610, 293] on input "Please rate us 1-5 on your satisfaction with TGA:" at bounding box center [572, 283] width 261 height 29
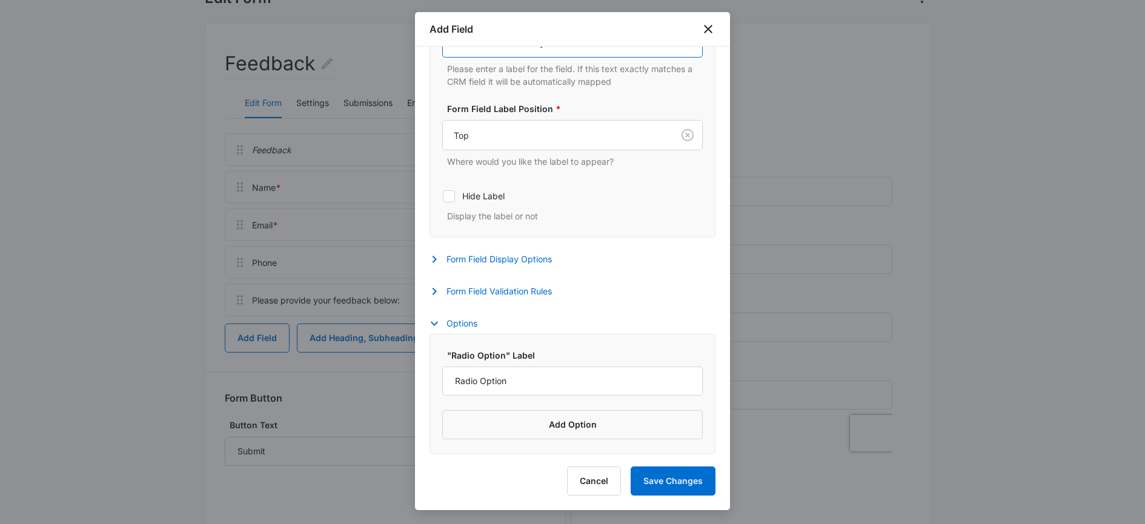
scroll to position [122, 0]
type input "Please rate us 1-5 on your satisfaction:"
click at [587, 422] on button "Add Option" at bounding box center [572, 424] width 261 height 29
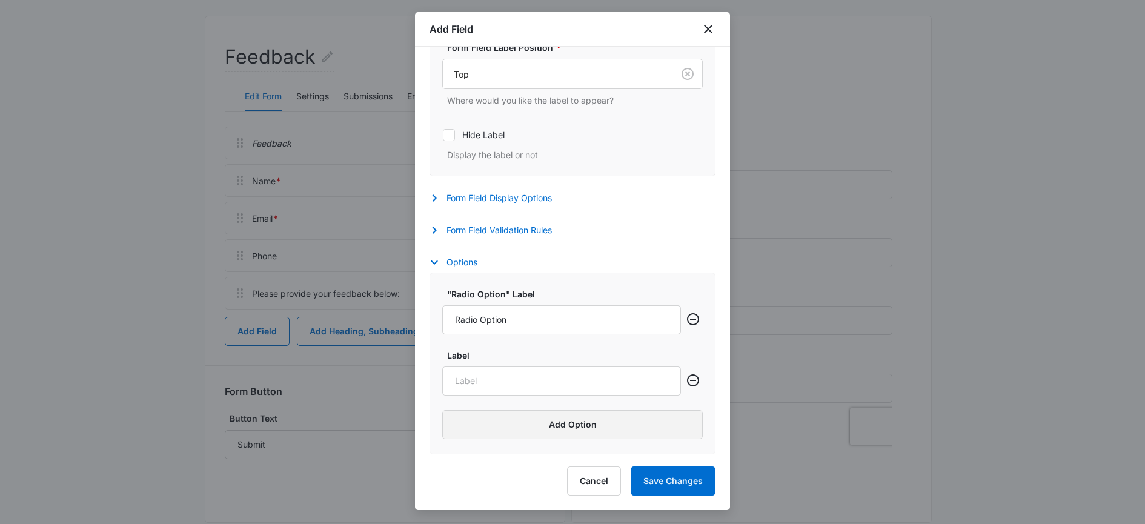
click at [548, 425] on button "Add Option" at bounding box center [572, 424] width 261 height 29
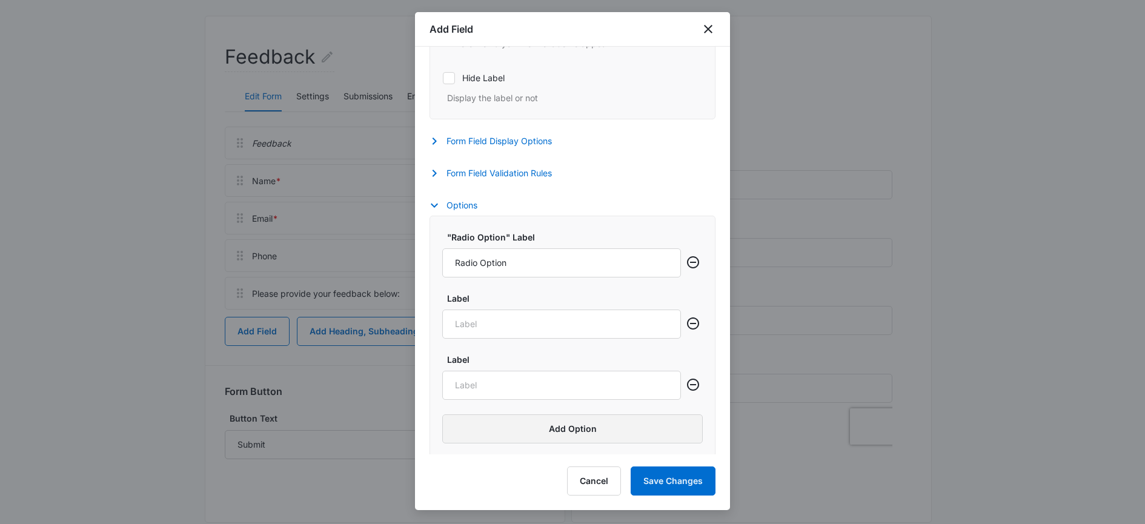
scroll to position [455, 0]
click at [552, 427] on button "Add Option" at bounding box center [572, 424] width 261 height 29
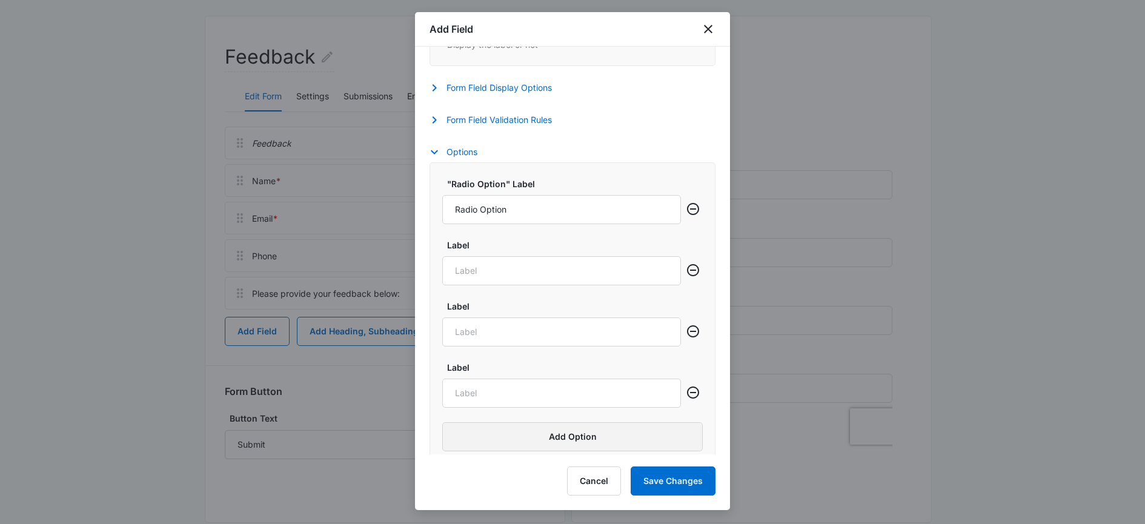
scroll to position [516, 0]
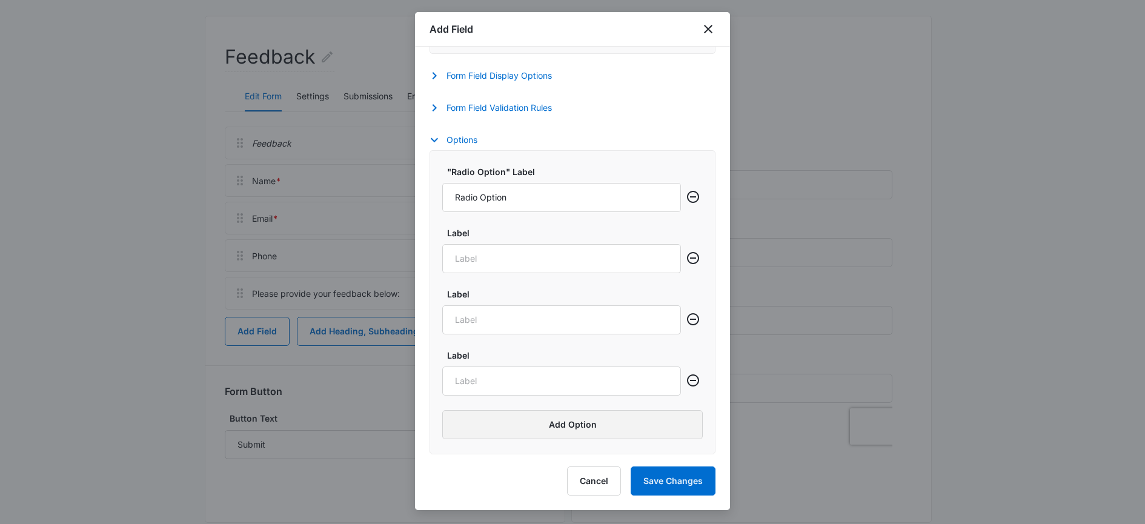
click at [579, 428] on button "Add Option" at bounding box center [572, 424] width 261 height 29
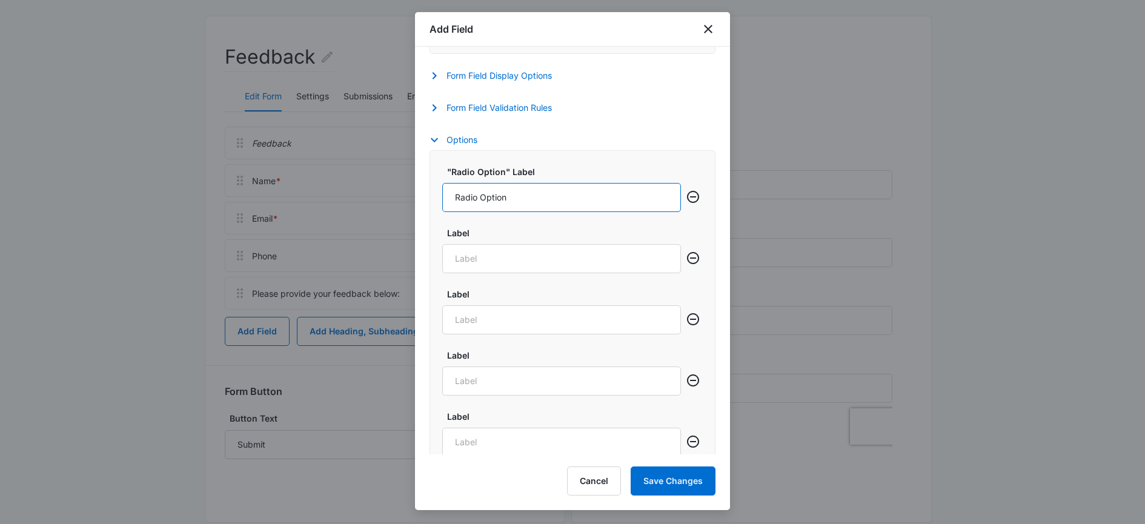
click at [475, 196] on input "Radio Option" at bounding box center [561, 197] width 239 height 29
type input "1"
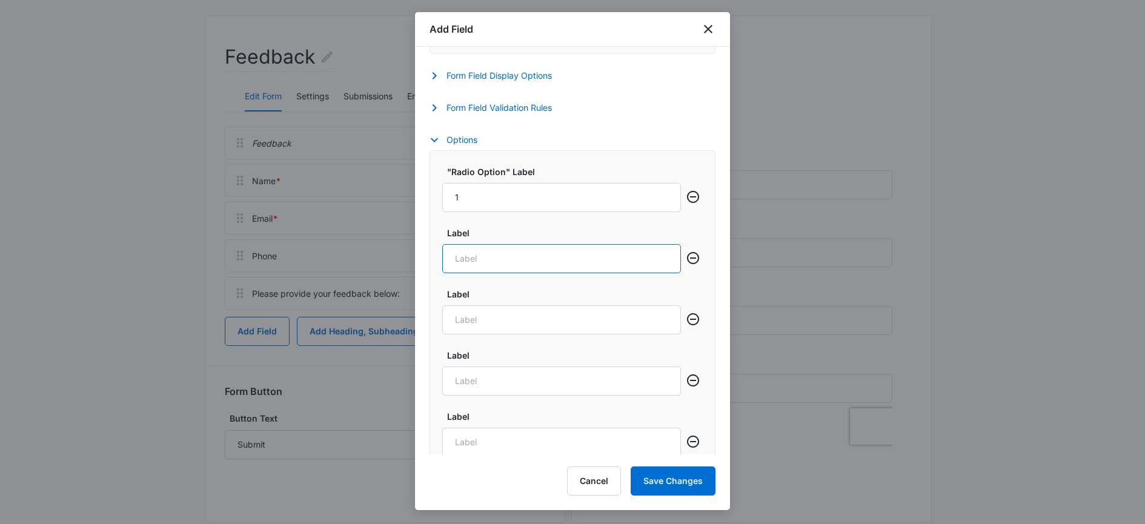
click at [473, 253] on input "Label" at bounding box center [561, 258] width 239 height 29
type input "2"
click at [494, 308] on input "Label" at bounding box center [561, 319] width 239 height 29
type input "3"
click at [491, 393] on input "Label" at bounding box center [561, 381] width 239 height 29
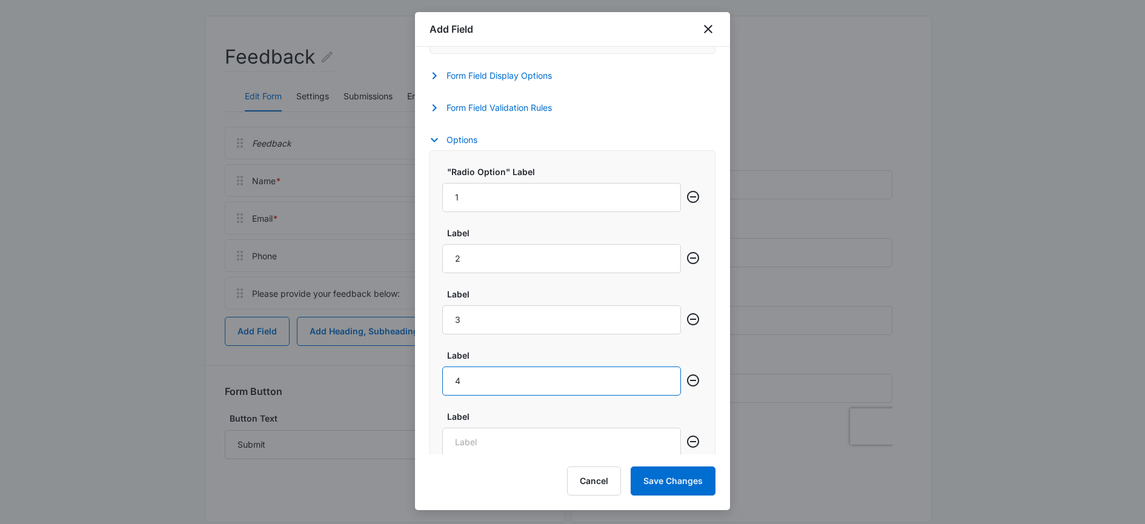
type input "4"
click at [494, 427] on div "Label" at bounding box center [561, 433] width 239 height 47
click at [494, 433] on input "Label" at bounding box center [561, 442] width 239 height 29
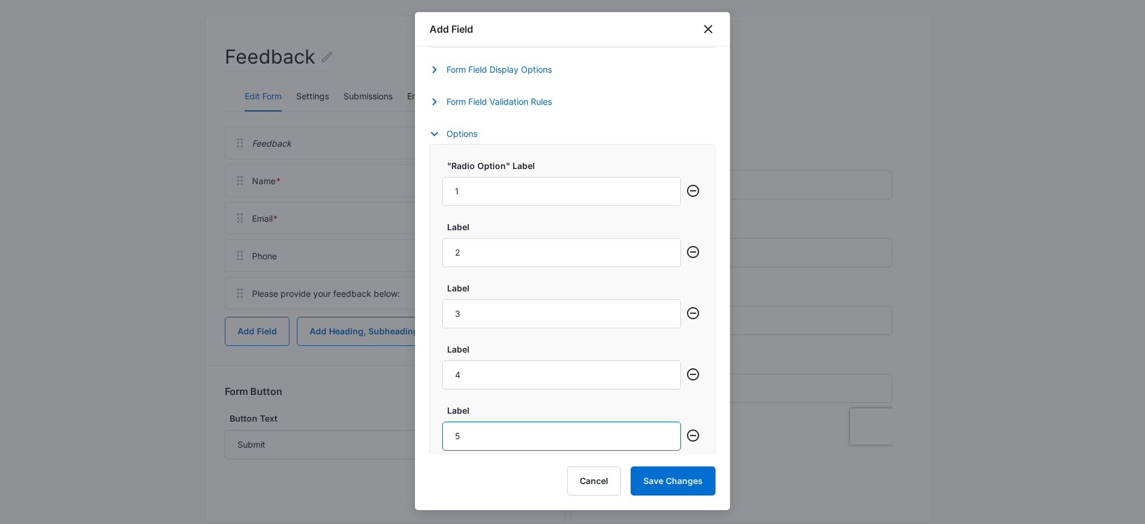
scroll to position [577, 0]
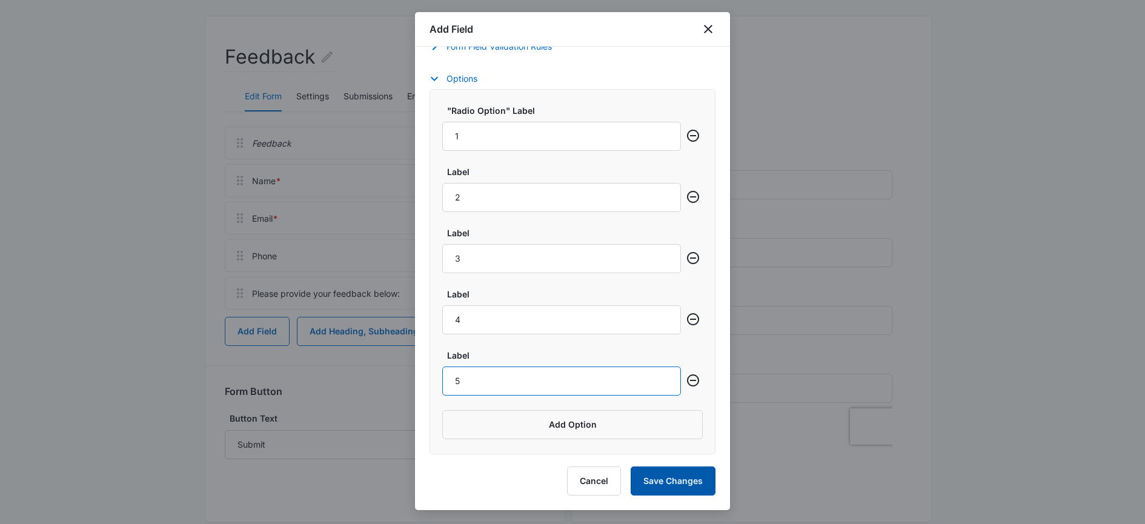
type input "5"
click at [682, 479] on button "Save Changes" at bounding box center [673, 481] width 85 height 29
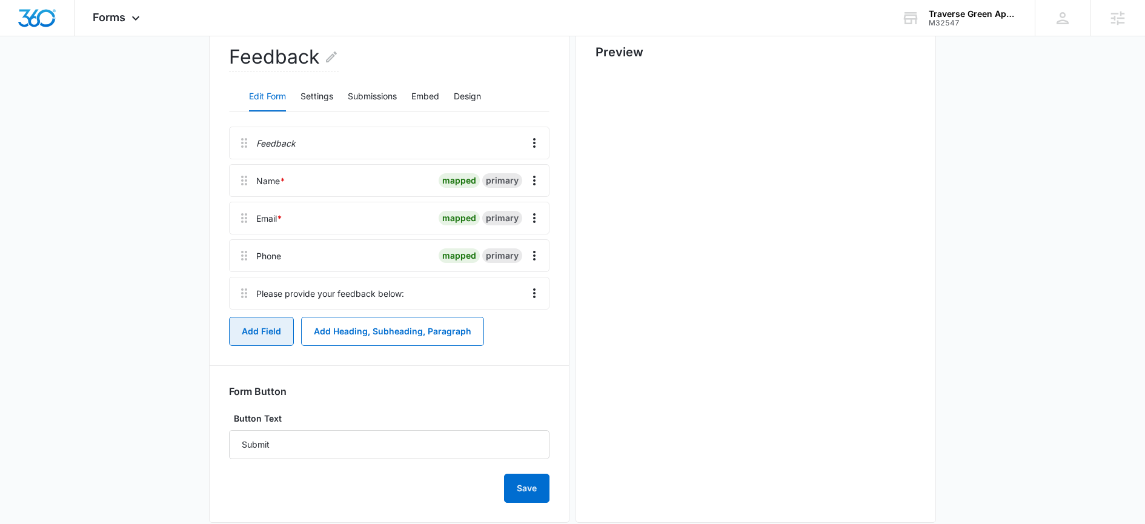
scroll to position [0, 0]
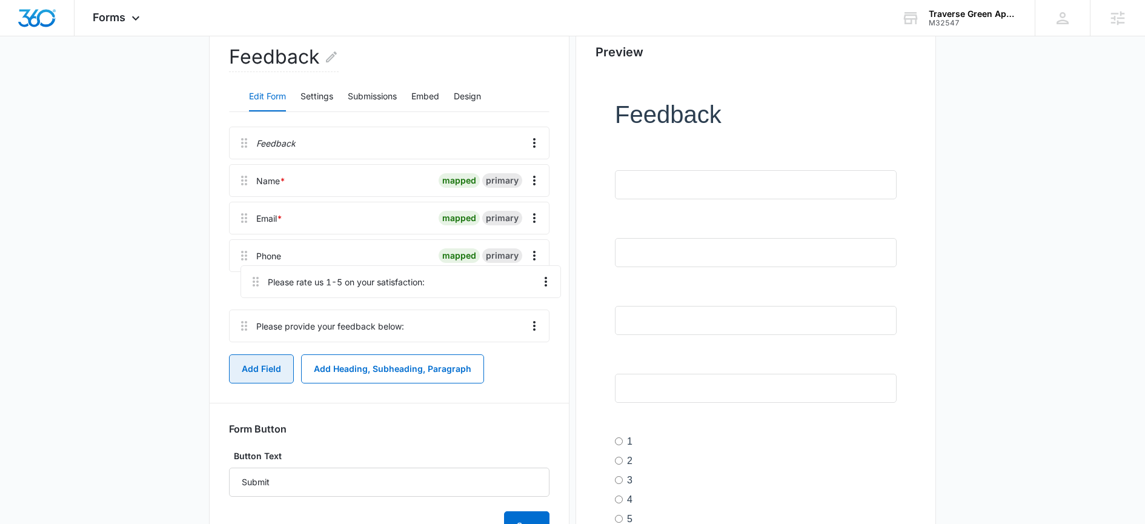
drag, startPoint x: 249, startPoint y: 334, endPoint x: 261, endPoint y: 276, distance: 58.8
click at [261, 276] on div "Feedback Name * mapped primary Email * mapped primary Phone mapped primary Plea…" at bounding box center [389, 237] width 321 height 221
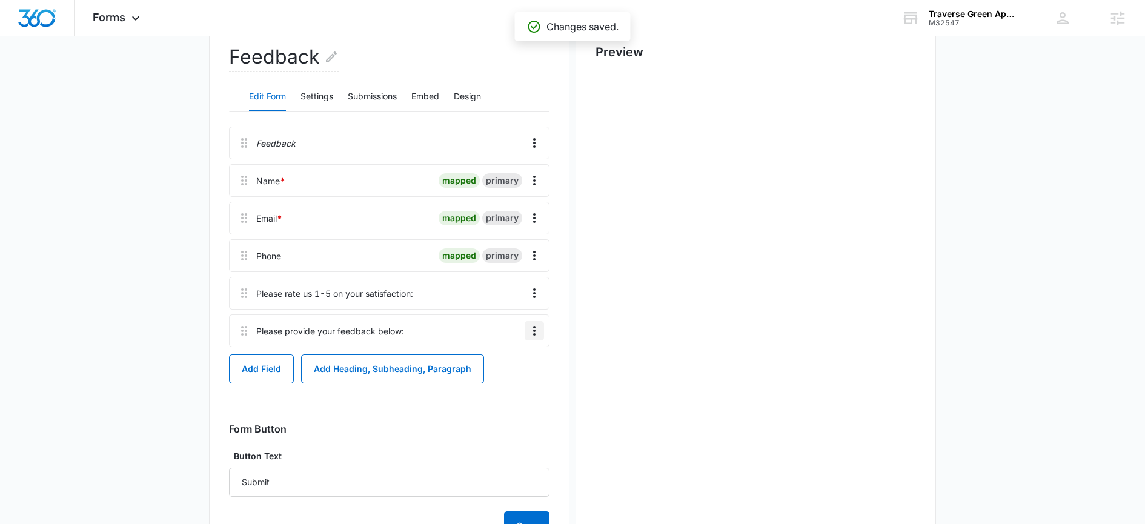
click at [542, 328] on button "Overflow Menu" at bounding box center [534, 330] width 19 height 19
click at [519, 356] on button "Edit" at bounding box center [508, 365] width 69 height 18
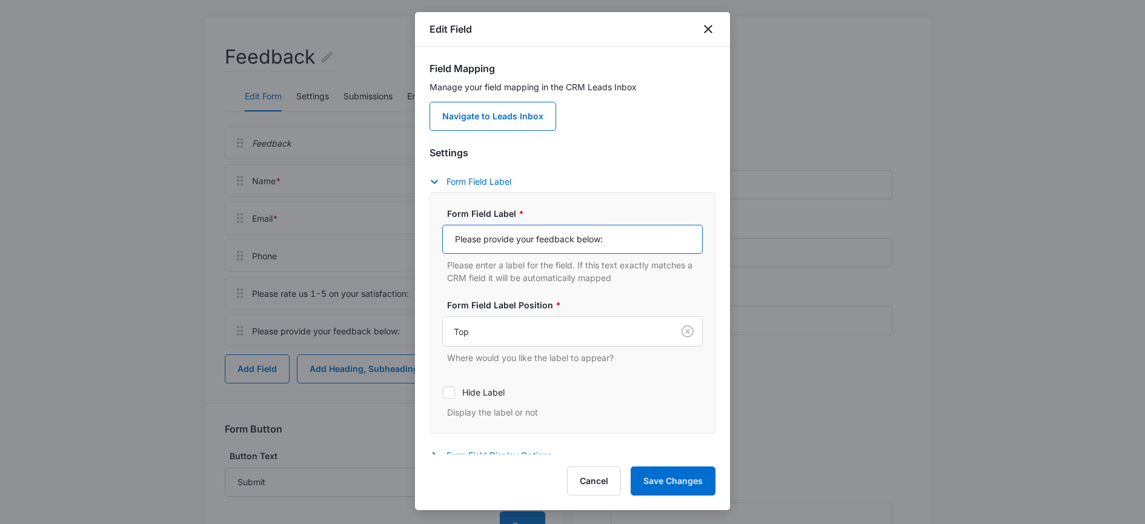
click at [600, 235] on input "Please provide your feedback below:" at bounding box center [572, 239] width 261 height 29
click at [491, 241] on input "Please provide your feedback below:" at bounding box center [572, 239] width 261 height 29
drag, startPoint x: 598, startPoint y: 239, endPoint x: 534, endPoint y: 241, distance: 63.6
click at [534, 241] on input "Please explain your feedback below:" at bounding box center [572, 239] width 261 height 29
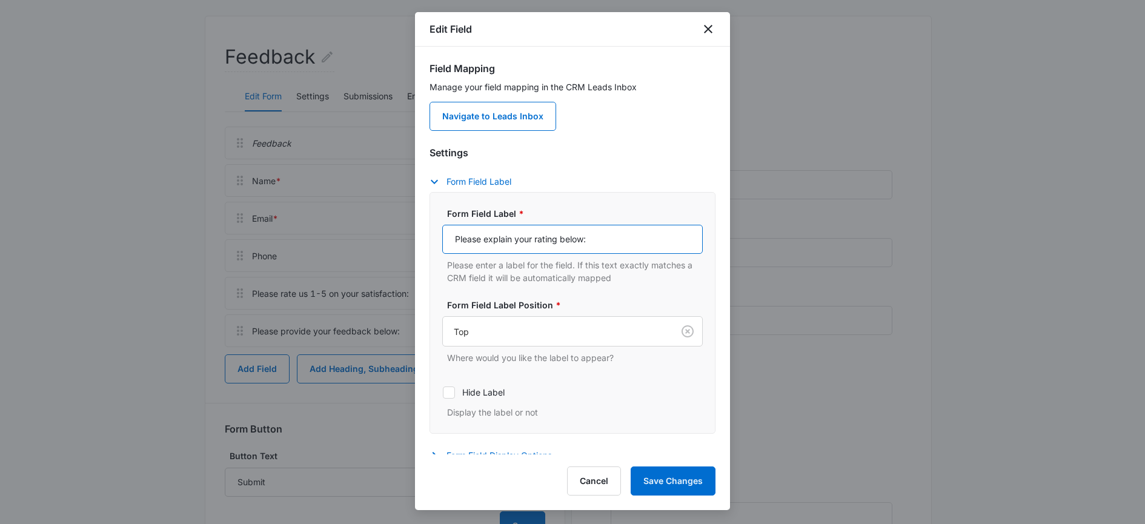
click at [615, 239] on input "Please explain your rating below:" at bounding box center [572, 239] width 261 height 29
type input "Please explain your rating below:"
click at [682, 485] on button "Save Changes" at bounding box center [673, 481] width 85 height 29
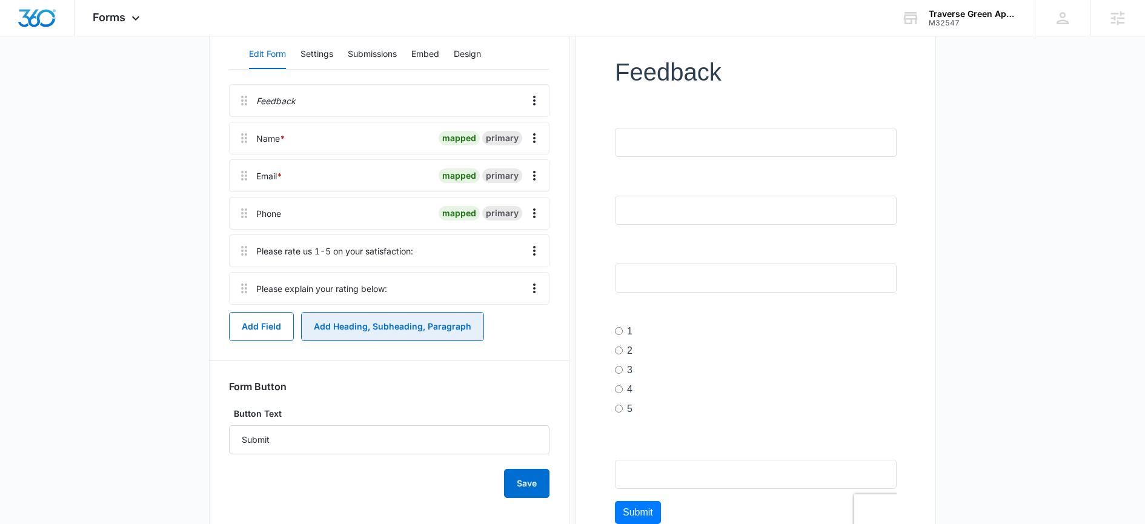
scroll to position [247, 0]
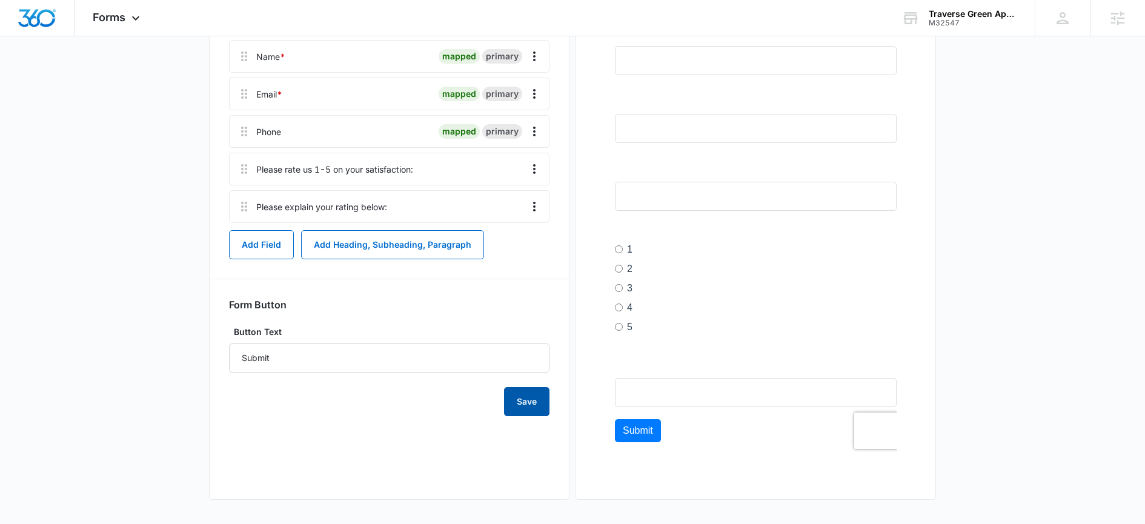
click at [527, 400] on button "Save" at bounding box center [526, 401] width 45 height 29
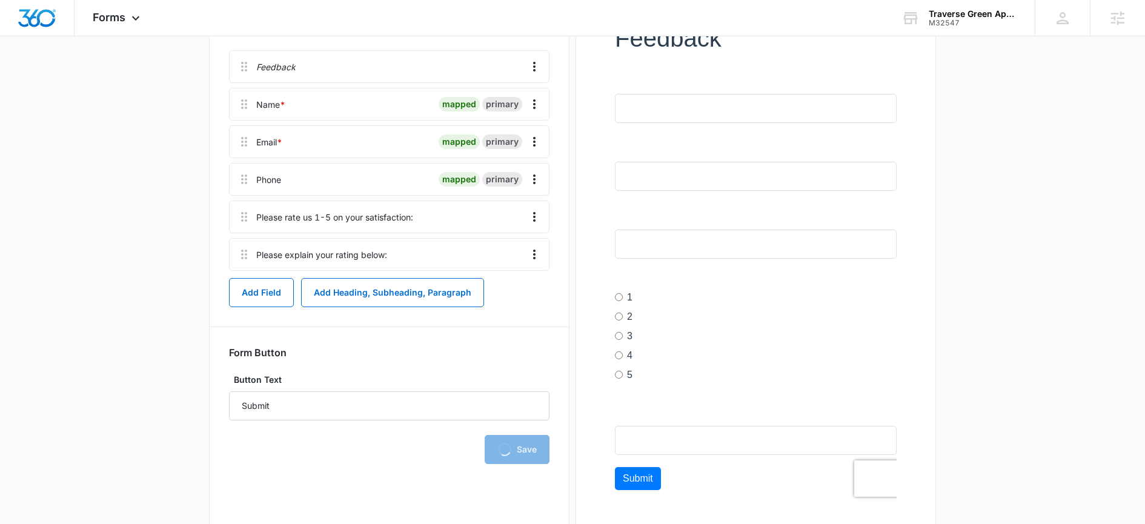
scroll to position [191, 0]
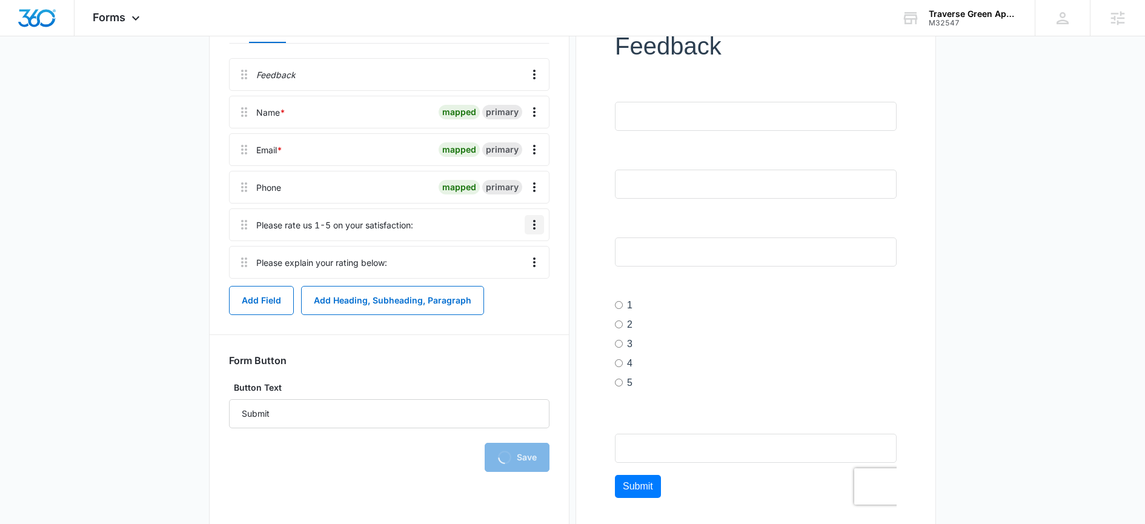
click at [540, 228] on icon "Overflow Menu" at bounding box center [534, 225] width 15 height 15
click at [522, 258] on button "Edit" at bounding box center [508, 259] width 69 height 18
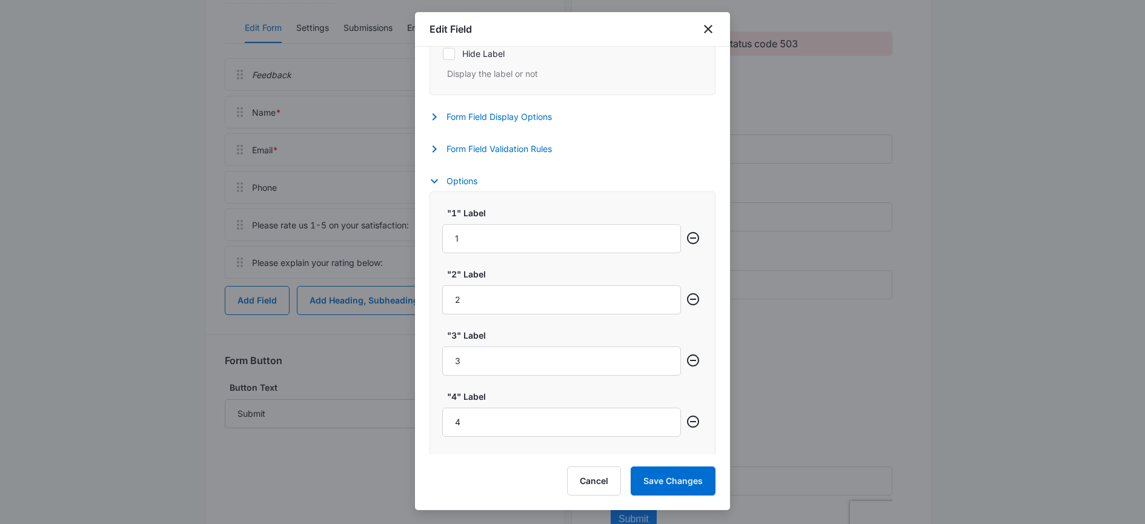
scroll to position [373, 0]
click at [488, 244] on input "1" at bounding box center [561, 236] width 239 height 29
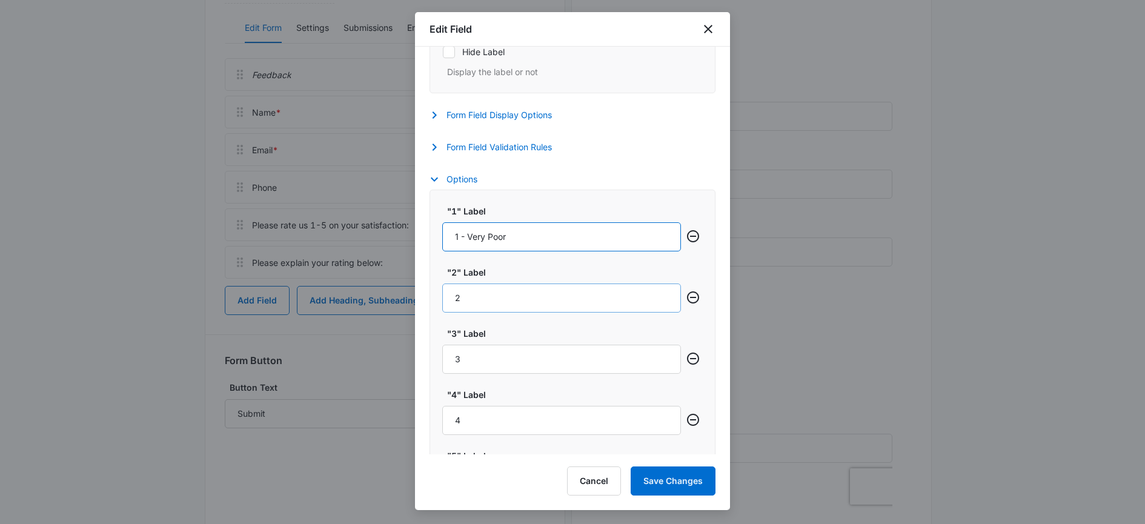
type input "1 - Very Poor"
click at [506, 299] on input "2" at bounding box center [561, 298] width 239 height 29
type input "2 - Poor"
click at [541, 359] on input "3" at bounding box center [561, 359] width 239 height 29
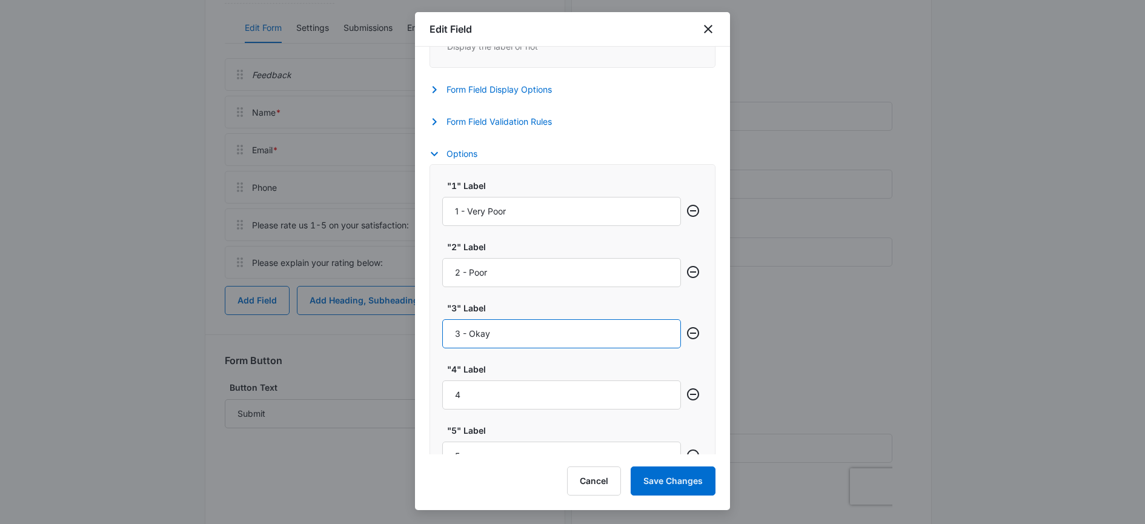
scroll to position [473, 0]
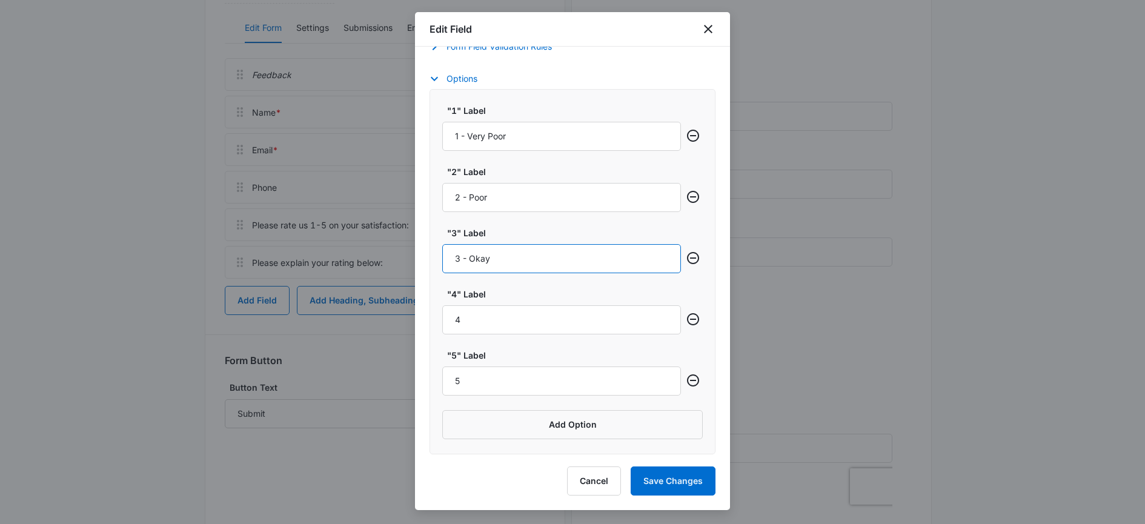
click at [487, 261] on input "3 - Okay" at bounding box center [561, 258] width 239 height 29
type input "3 -"
click at [553, 334] on div ""1" Label 1 - Very Poor "2" Label 2 - Poor "3" Label 3 - "4" Label 4 "5" Label …" at bounding box center [573, 271] width 286 height 365
click at [551, 329] on input "4" at bounding box center [561, 319] width 239 height 29
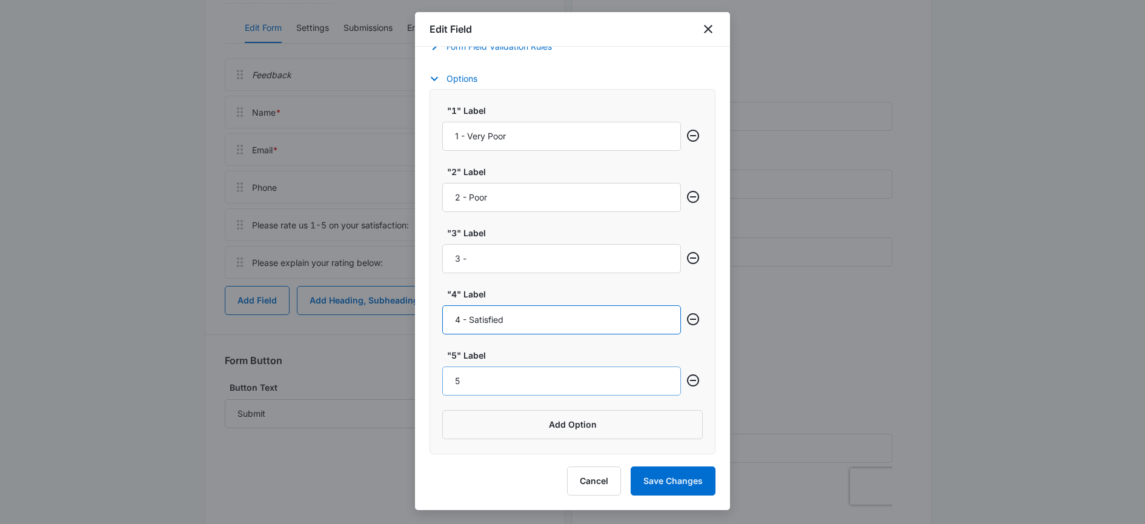
type input "4 - Satisfied"
click at [538, 379] on input "5" at bounding box center [561, 381] width 239 height 29
type input "5 - Very Satisfied"
click at [528, 252] on input "3 -" at bounding box center [561, 258] width 239 height 29
type input "3 - Average"
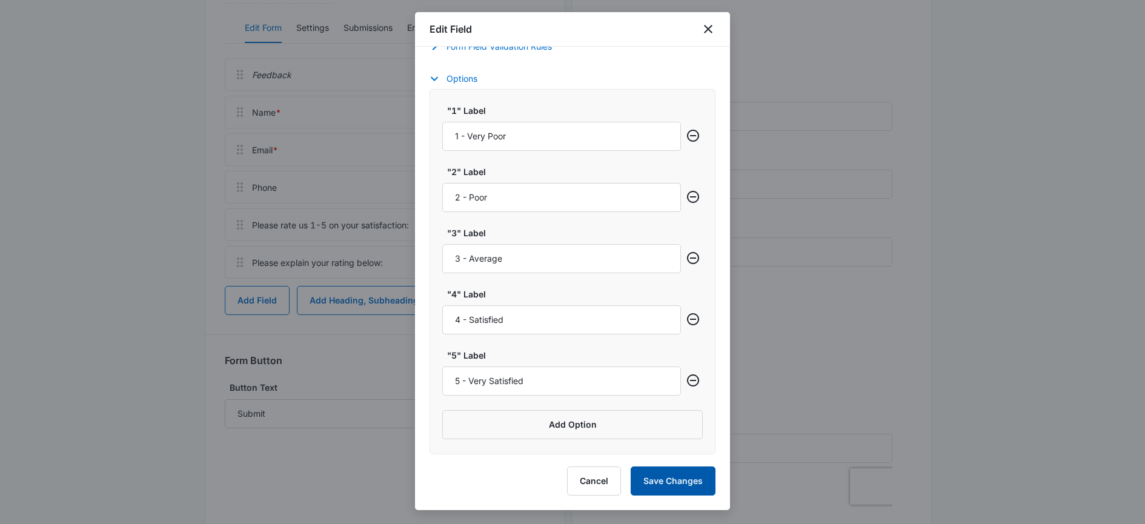
click at [685, 484] on button "Save Changes" at bounding box center [673, 481] width 85 height 29
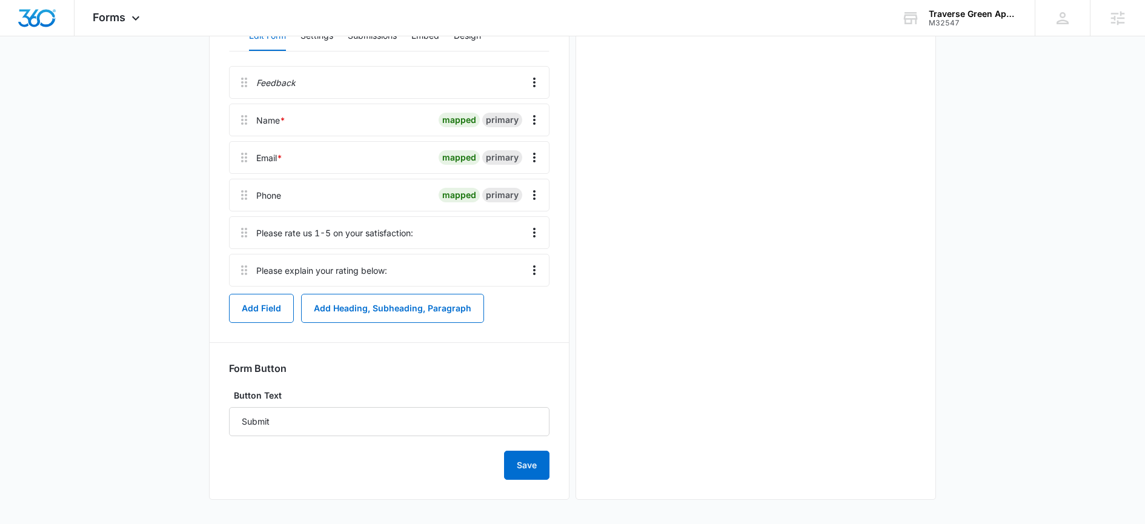
scroll to position [0, 0]
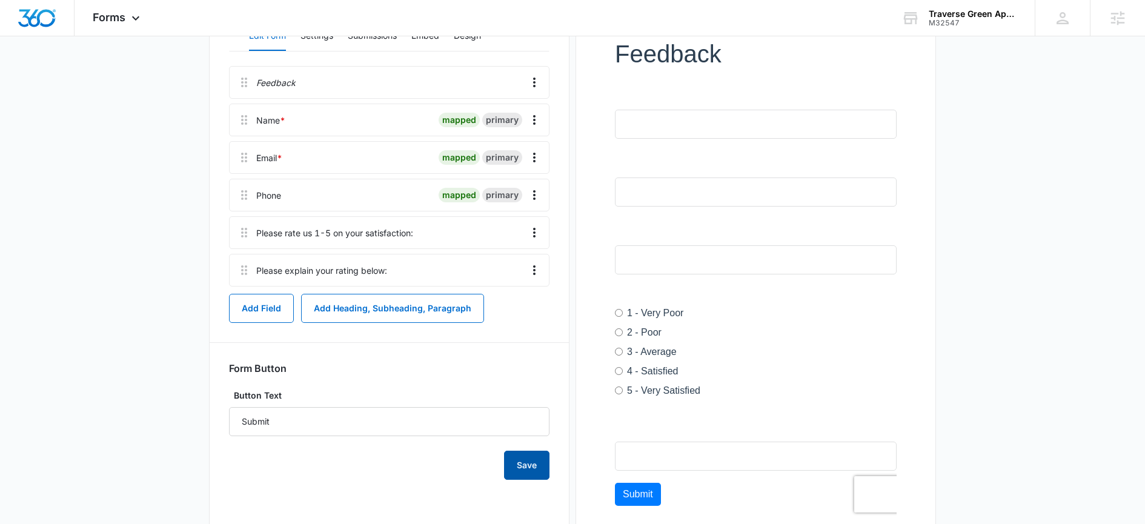
click at [526, 468] on button "Save" at bounding box center [526, 465] width 45 height 29
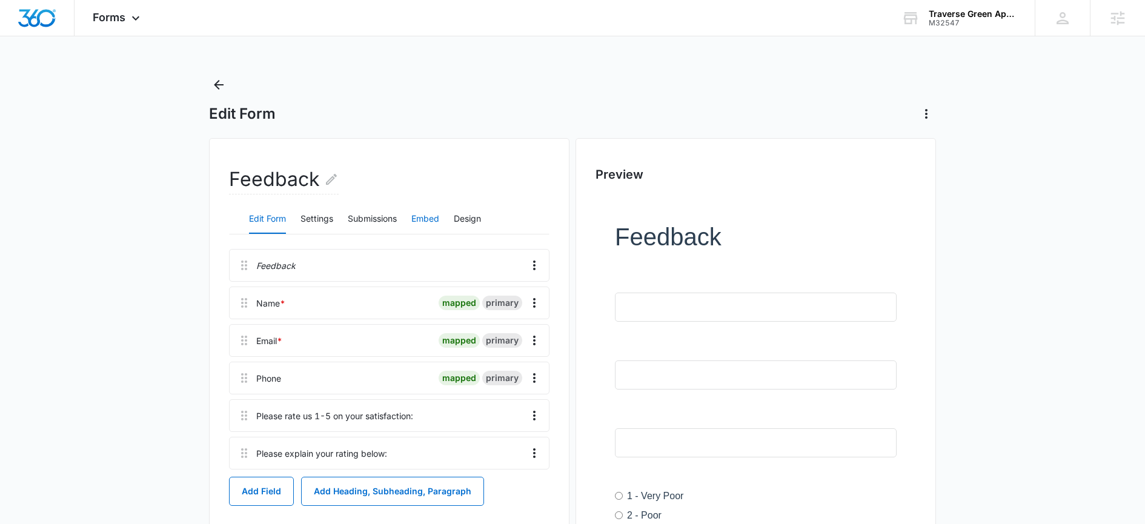
click at [434, 225] on button "Embed" at bounding box center [425, 219] width 28 height 29
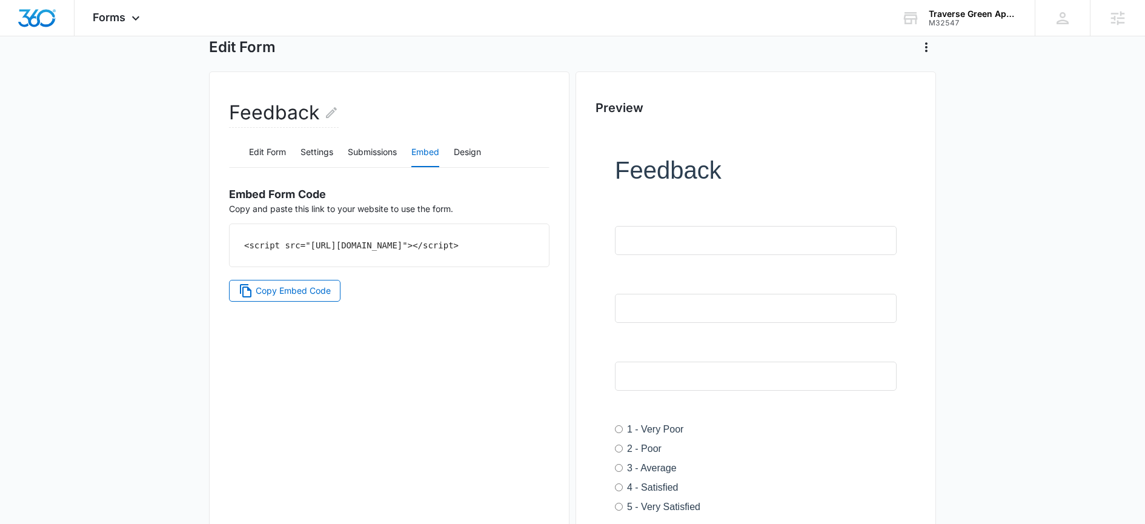
scroll to position [67, 0]
click at [330, 301] on button "Copy Embed Code" at bounding box center [284, 290] width 111 height 22
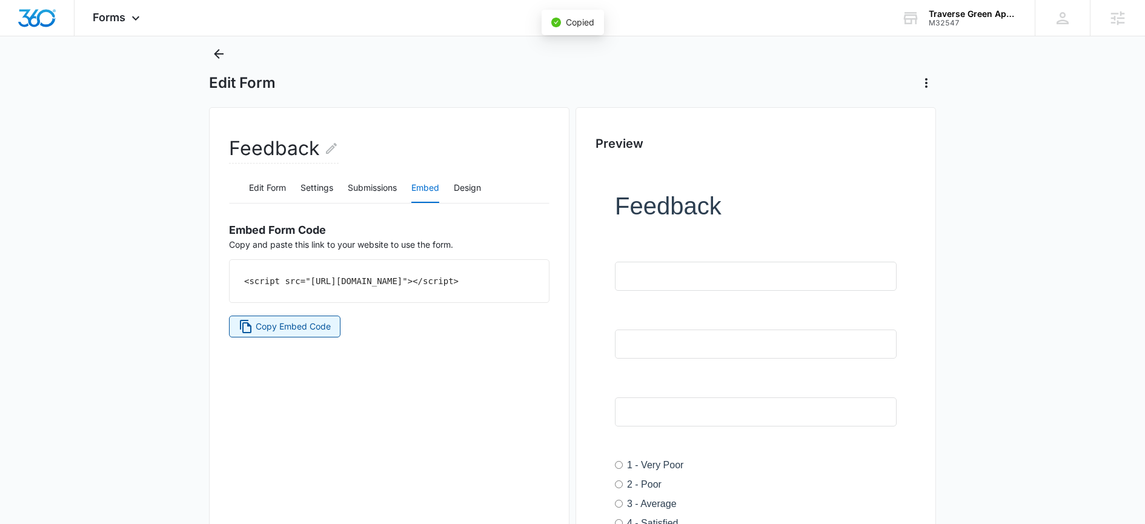
scroll to position [0, 0]
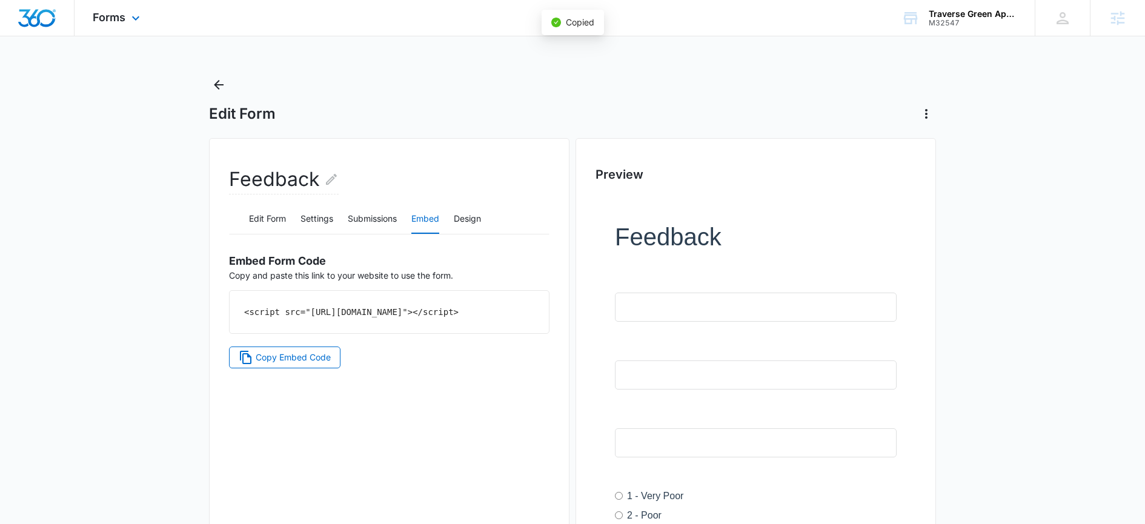
click at [124, 25] on div "Forms Apps Reputation Websites Forms CRM Email Social Shop Payments POS Content…" at bounding box center [118, 18] width 87 height 36
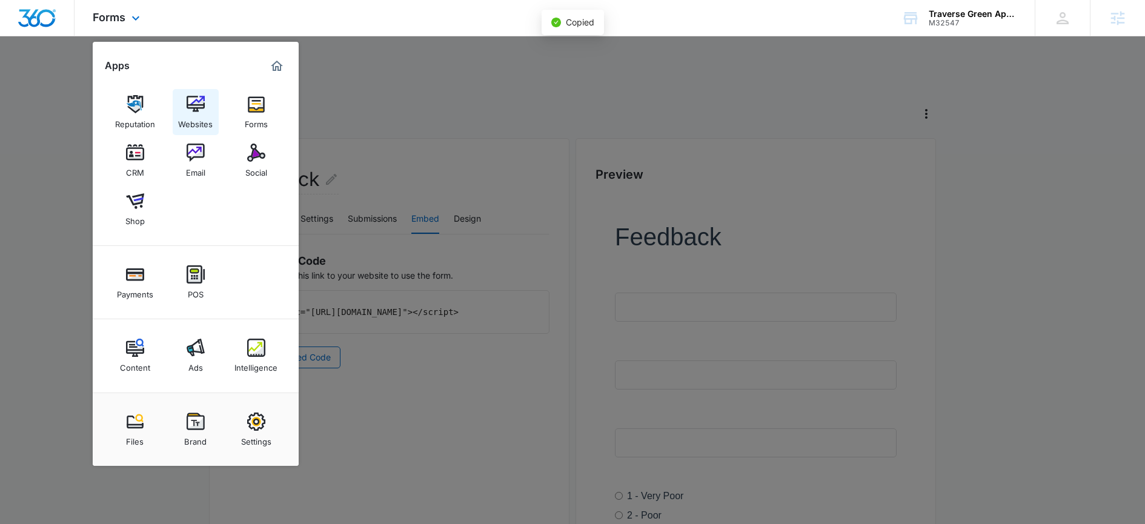
click at [182, 96] on link "Websites" at bounding box center [196, 112] width 46 height 46
